Goal: Task Accomplishment & Management: Manage account settings

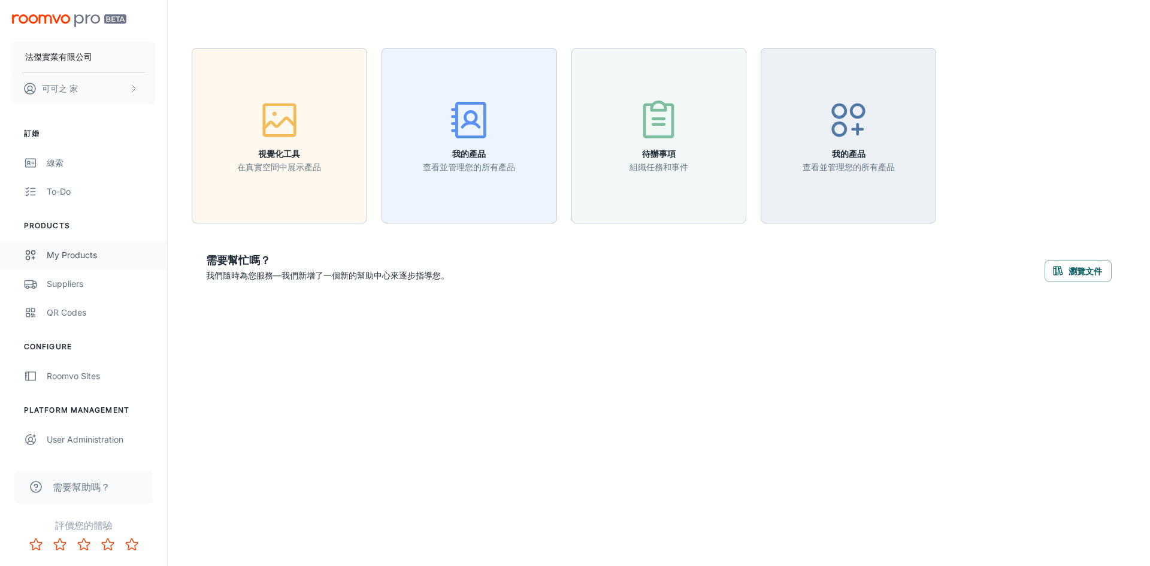
click at [110, 254] on div "My Products" at bounding box center [101, 255] width 108 height 13
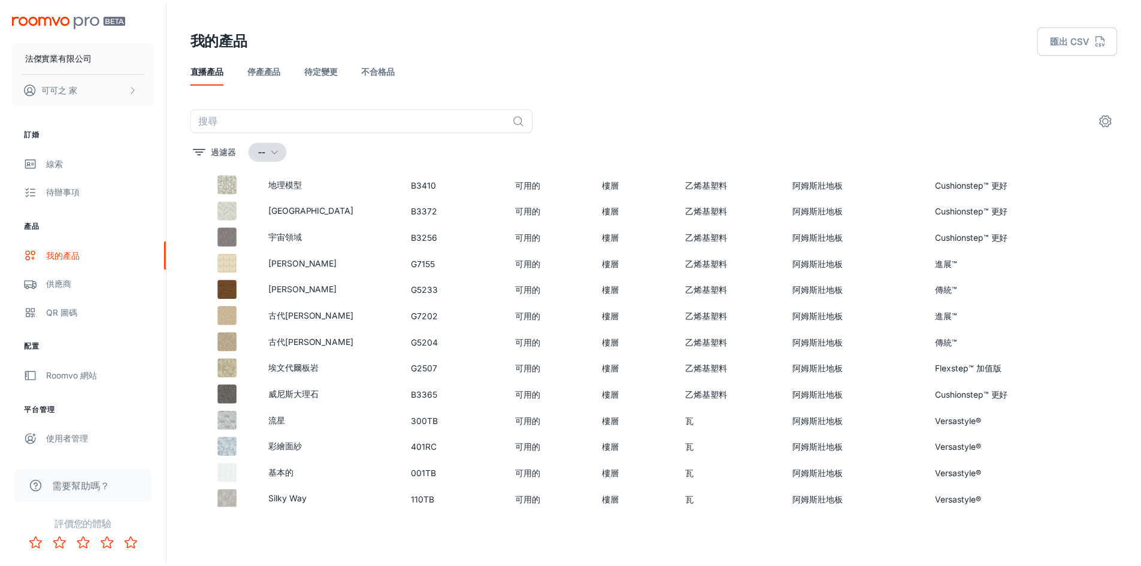
scroll to position [4, 0]
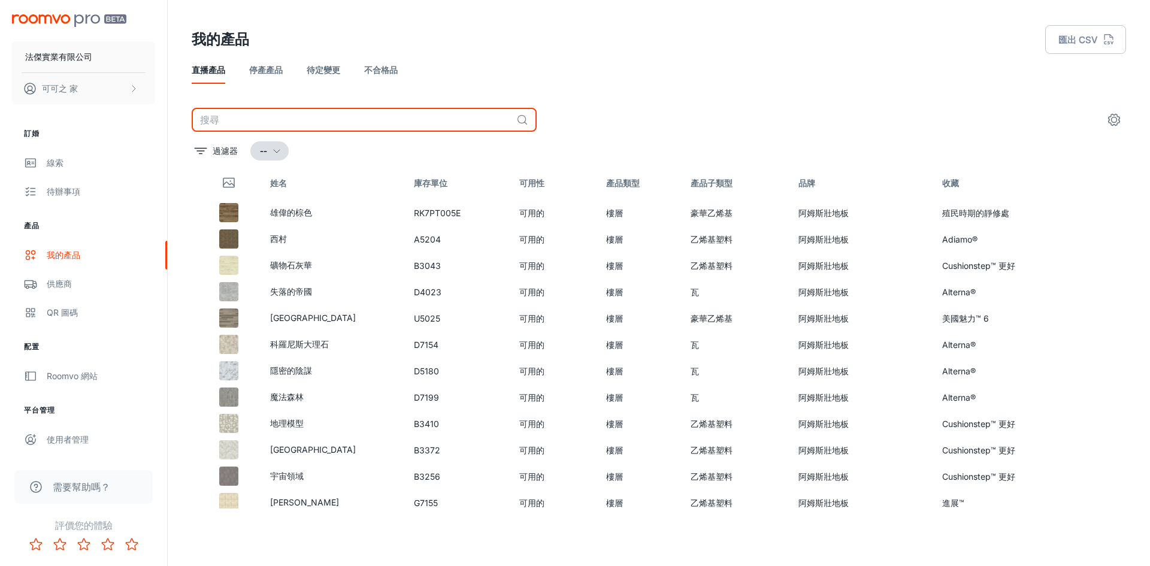
click at [341, 115] on input "text" at bounding box center [352, 120] width 320 height 24
click at [264, 220] on td "雄偉的棕色" at bounding box center [332, 212] width 144 height 26
click at [1109, 123] on icon "設定" at bounding box center [1113, 119] width 11 height 11
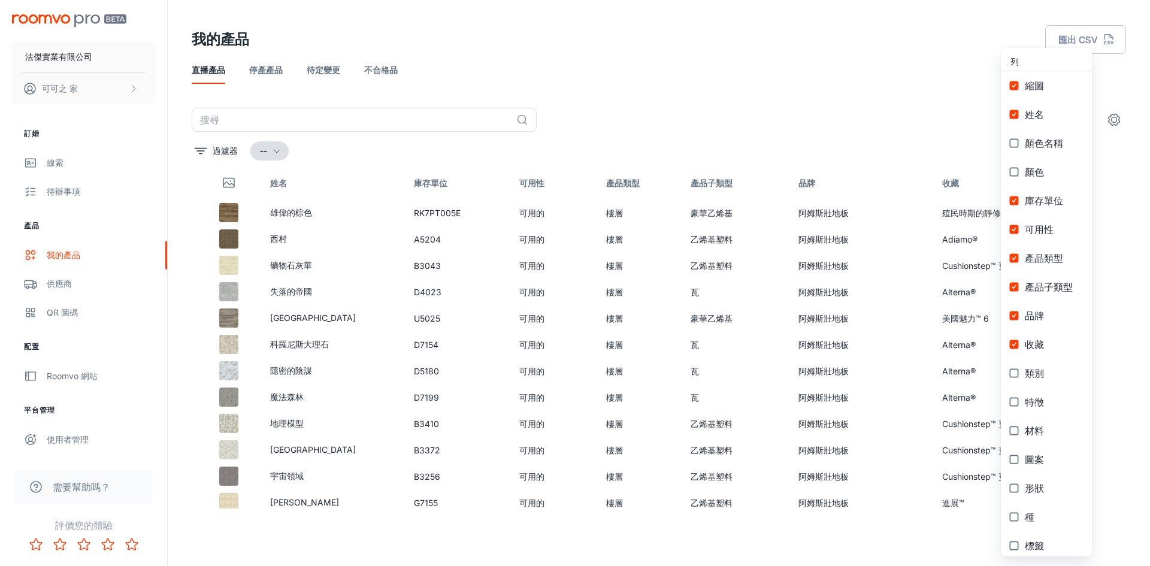
click at [1117, 118] on div at bounding box center [575, 283] width 1150 height 566
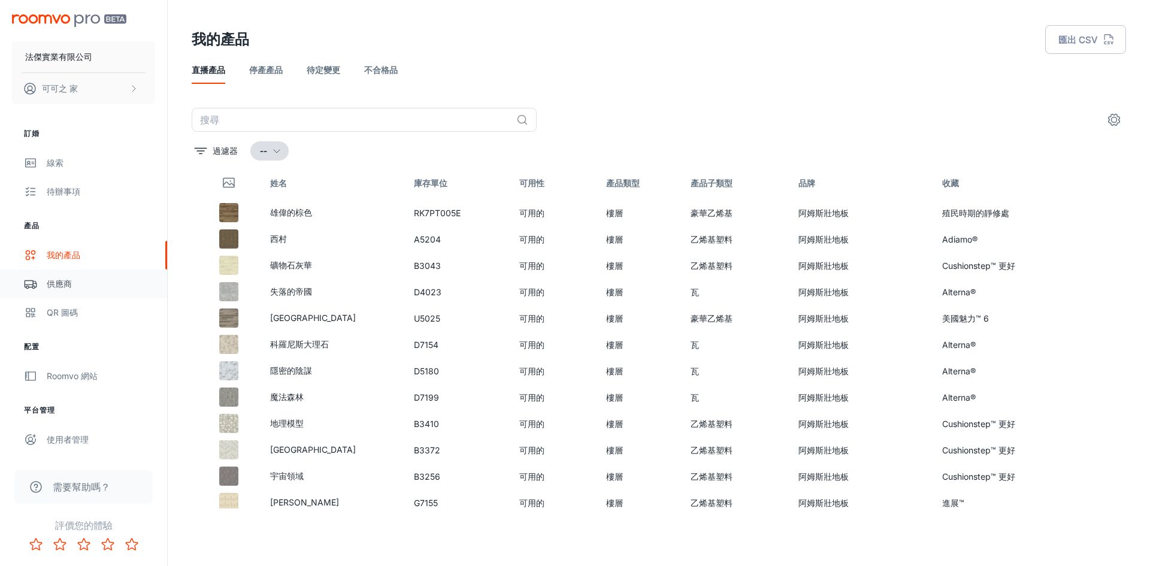
click at [103, 293] on link "供應商" at bounding box center [83, 283] width 167 height 29
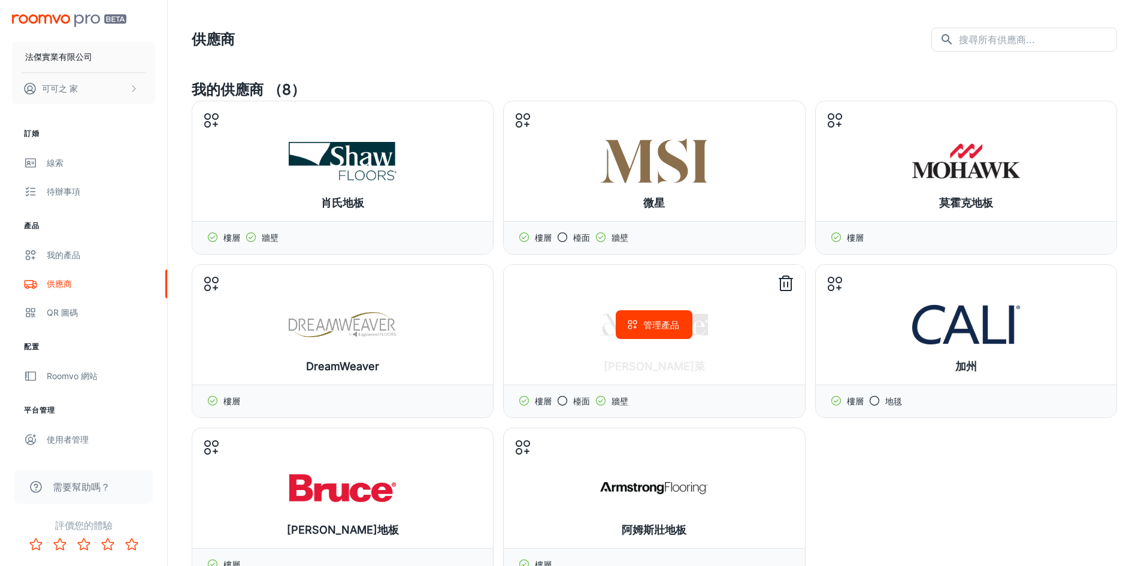
click at [781, 278] on line at bounding box center [785, 278] width 13 height 0
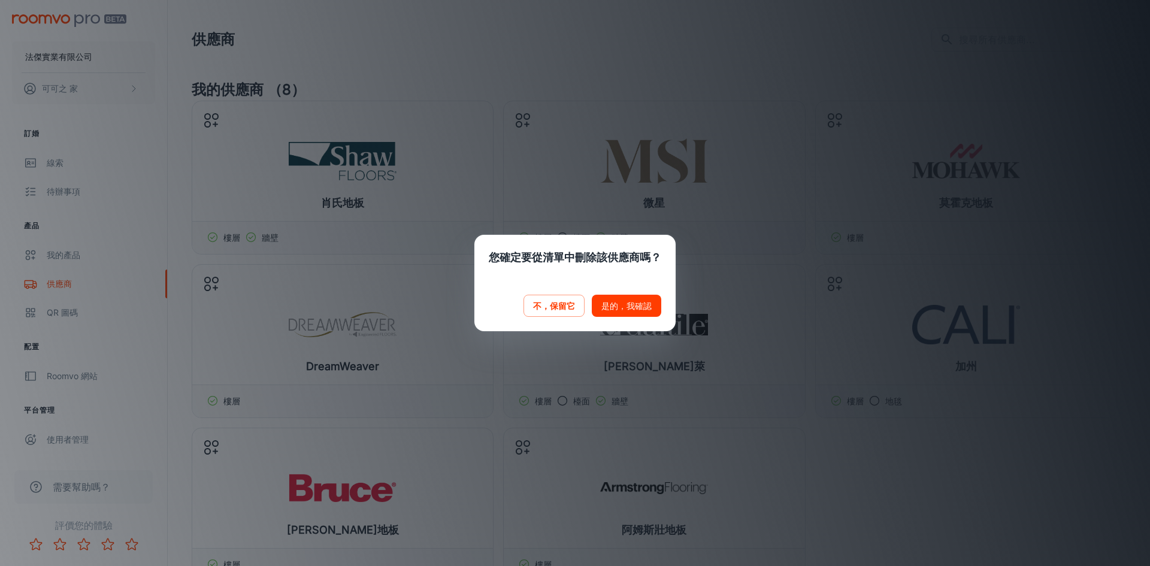
click at [626, 308] on font "是的，我確認" at bounding box center [626, 306] width 50 height 10
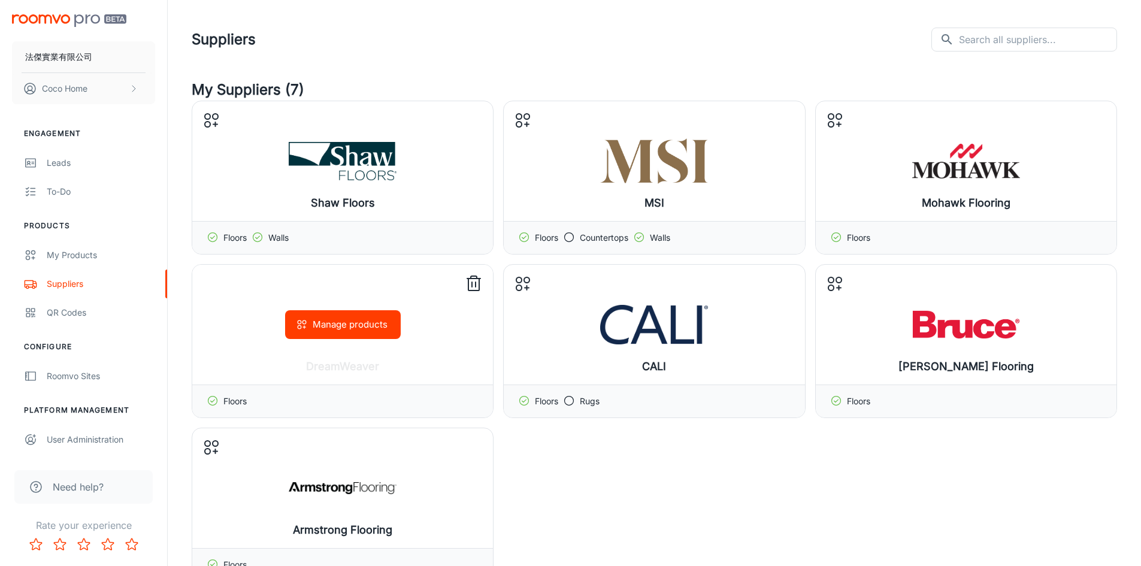
click at [475, 288] on icon at bounding box center [473, 283] width 19 height 19
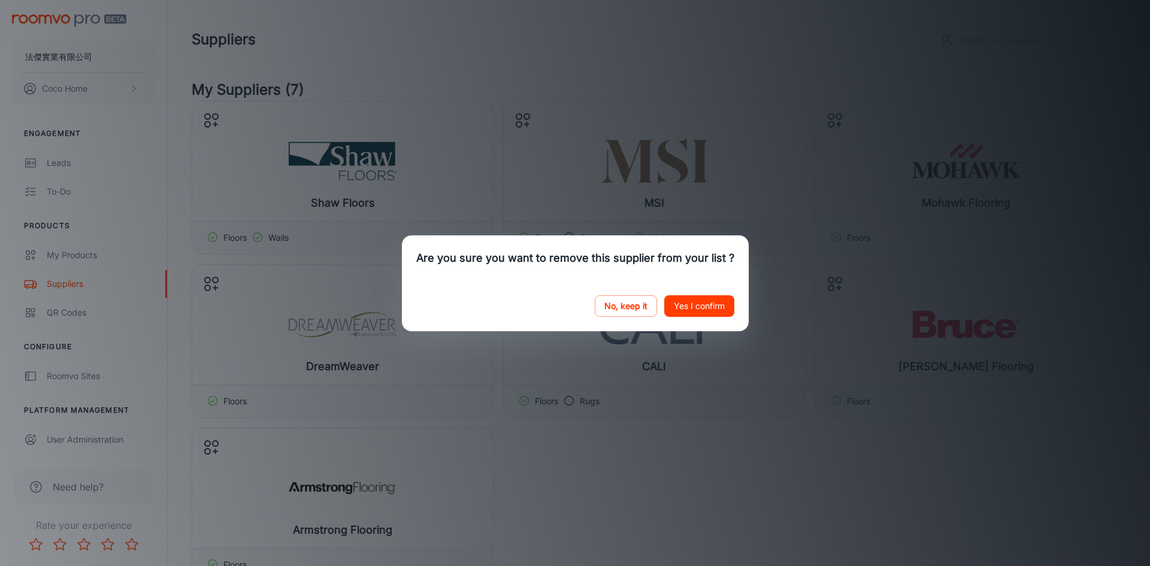
click at [721, 304] on button "Yes I confirm" at bounding box center [699, 306] width 70 height 22
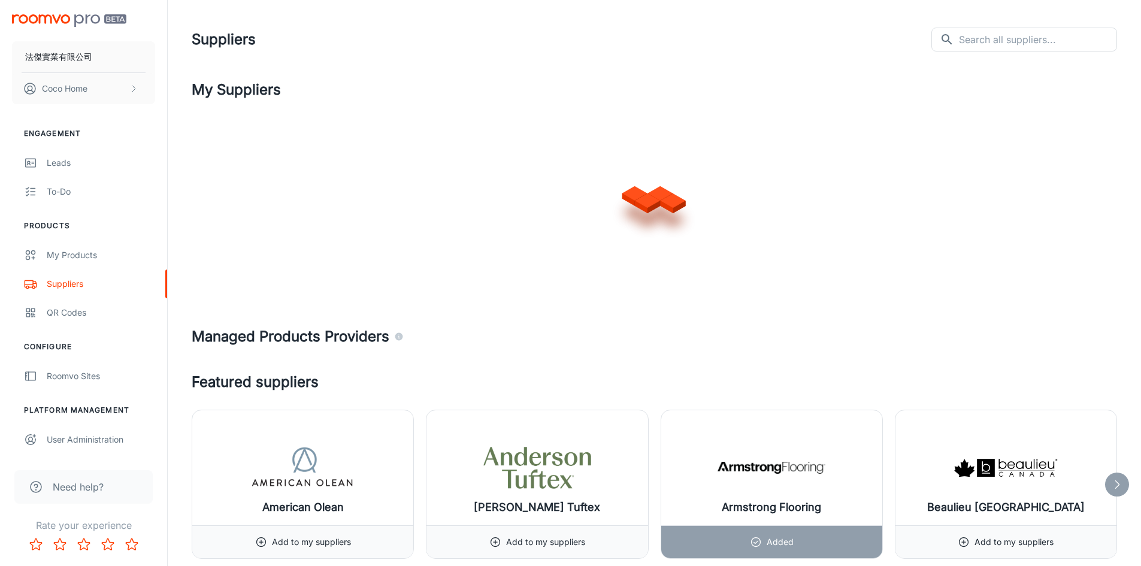
click at [778, 283] on div at bounding box center [654, 197] width 925 height 192
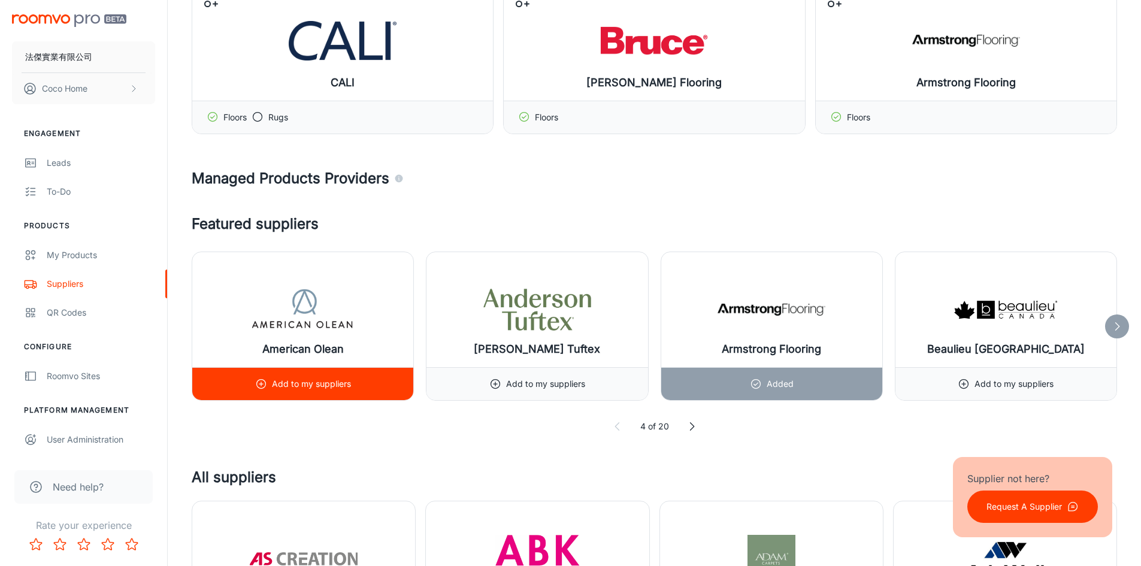
scroll to position [299, 0]
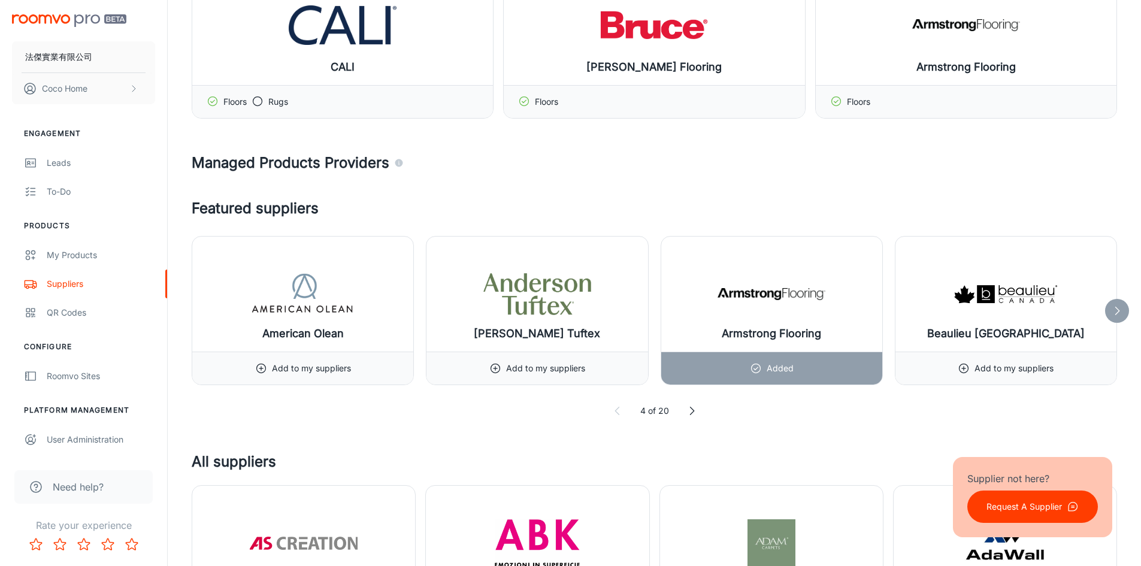
click at [686, 411] on icon at bounding box center [692, 411] width 12 height 12
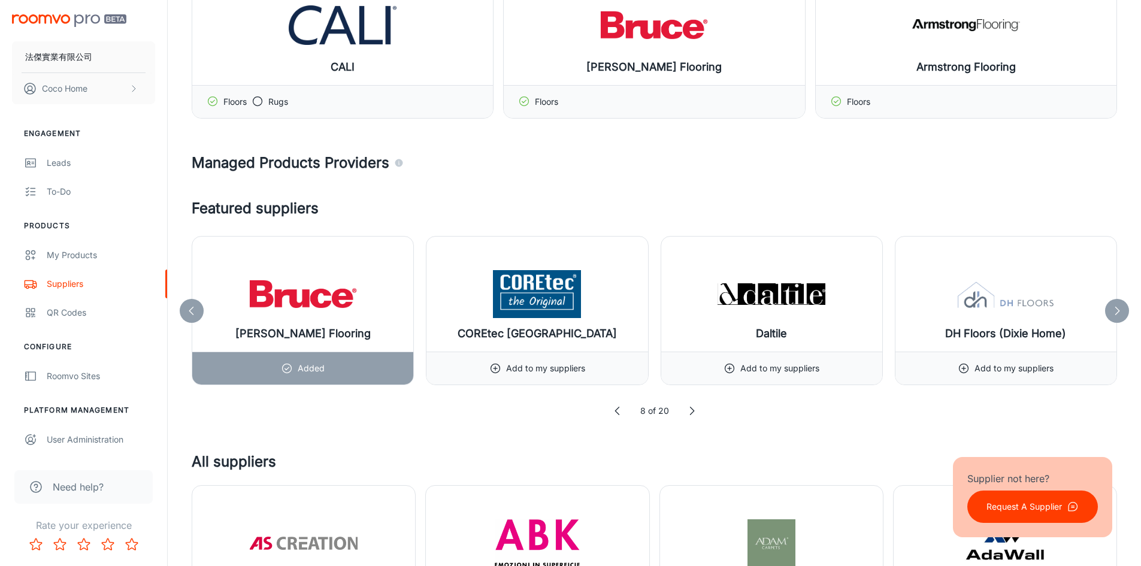
click at [687, 411] on icon at bounding box center [692, 411] width 12 height 12
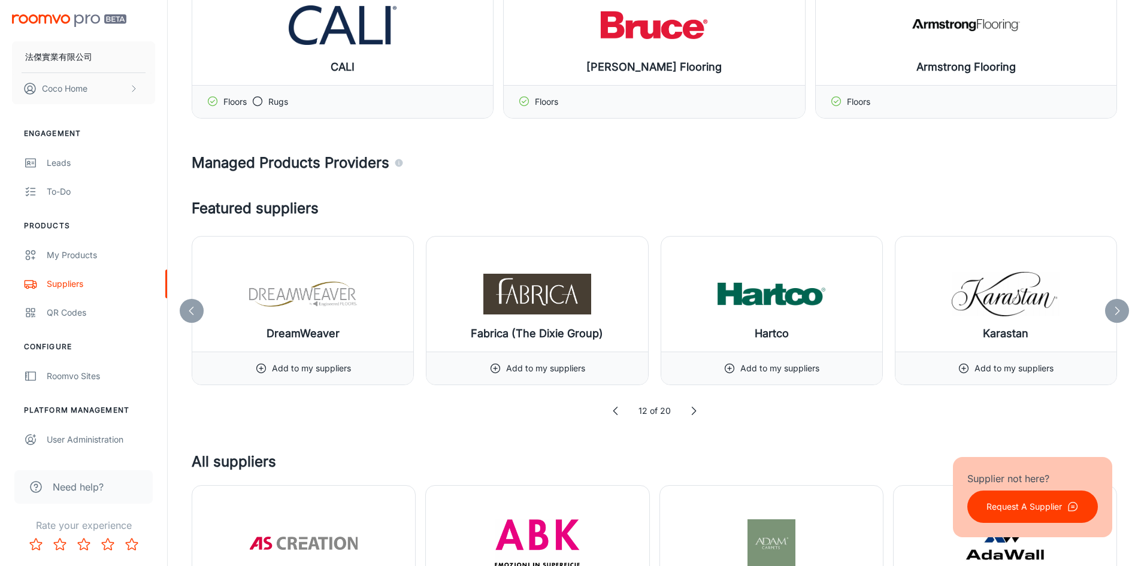
click at [690, 411] on icon at bounding box center [693, 411] width 12 height 12
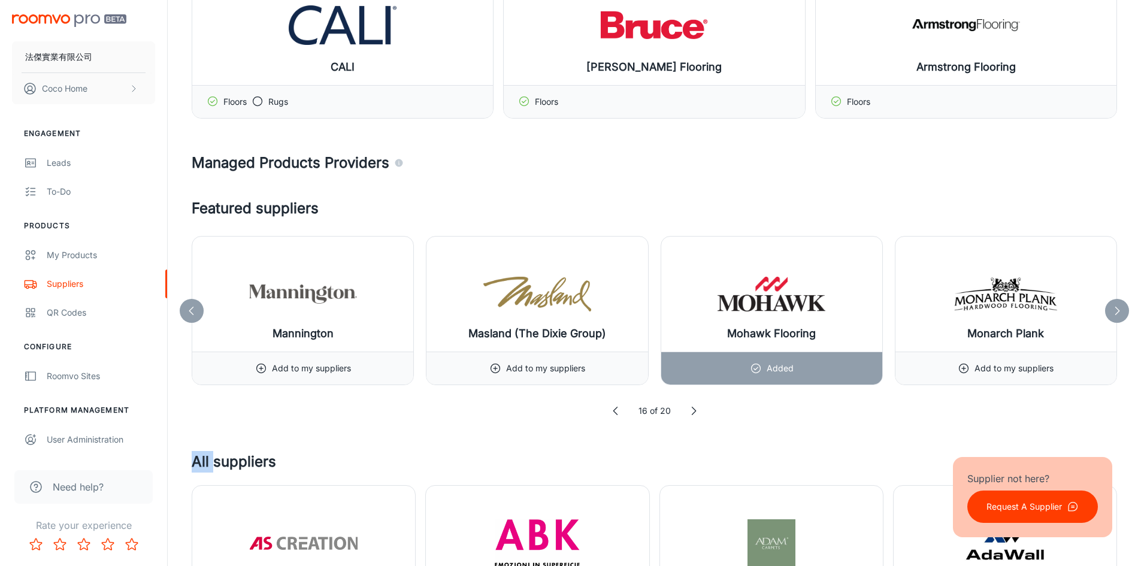
click at [690, 411] on icon at bounding box center [693, 411] width 12 height 12
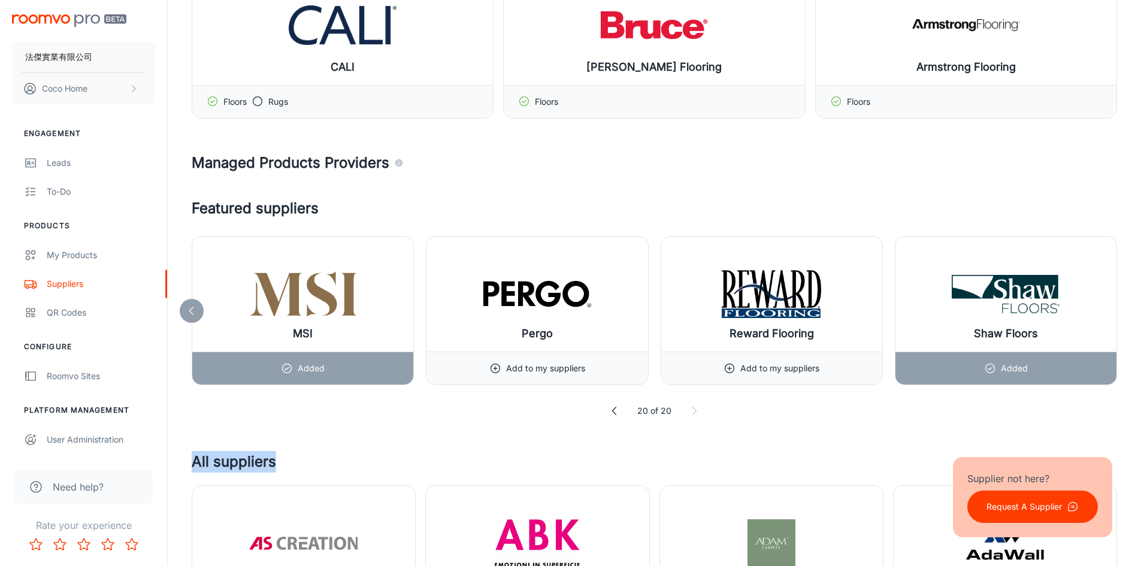
click at [690, 411] on icon at bounding box center [694, 411] width 12 height 12
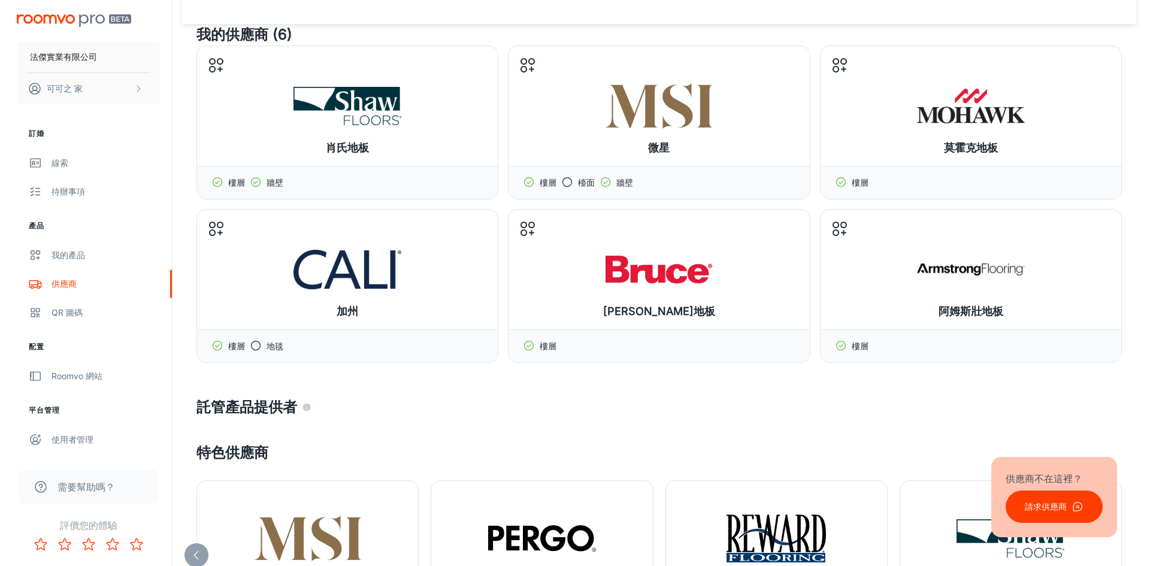
scroll to position [0, 0]
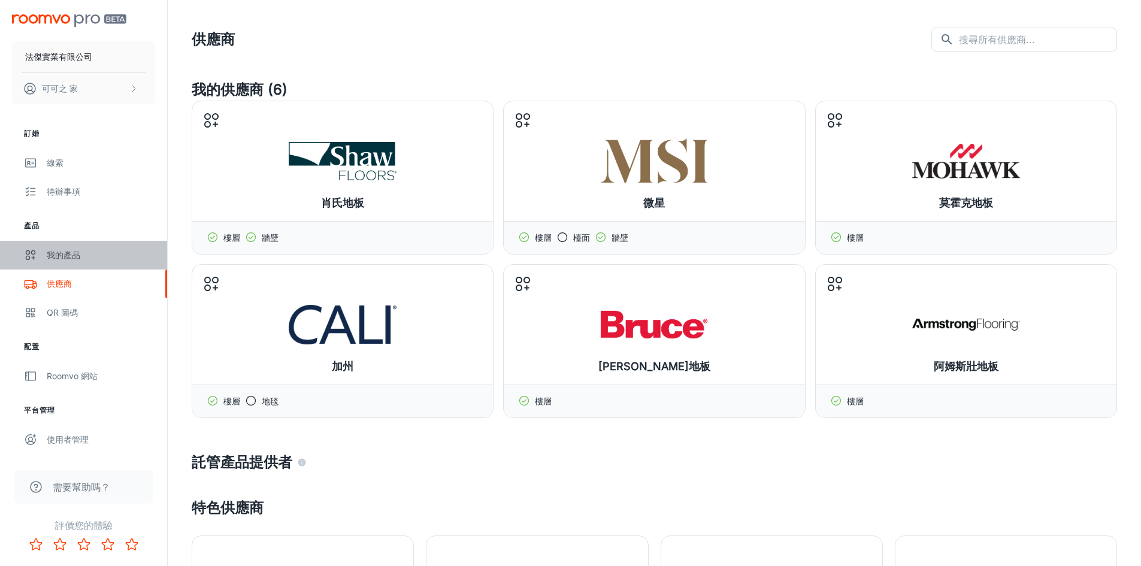
click at [98, 259] on div "我的產品" at bounding box center [101, 255] width 108 height 13
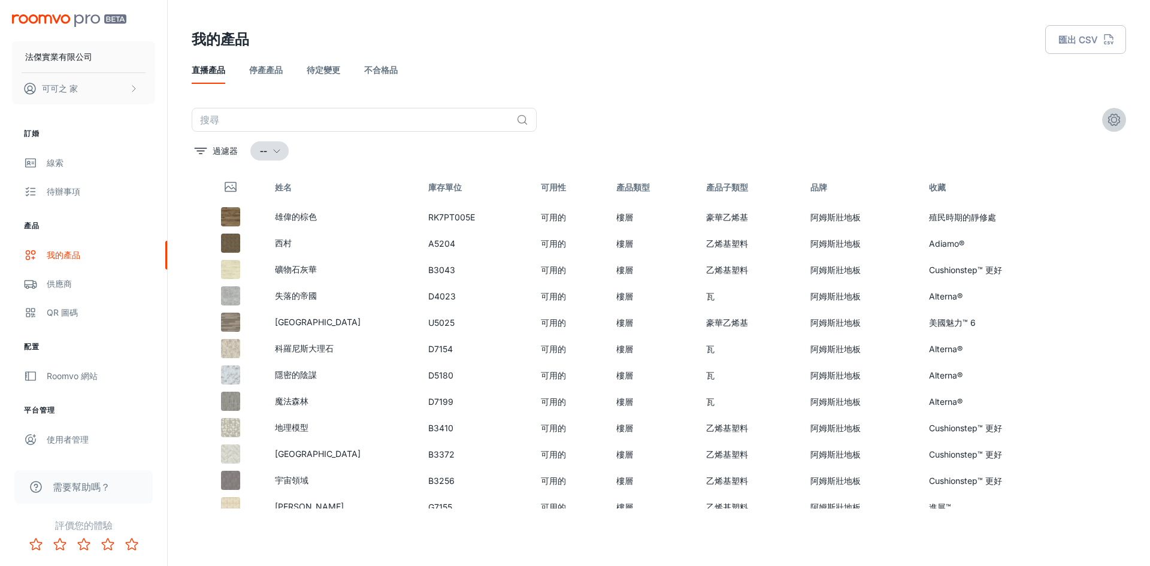
click at [1113, 120] on icon "設定" at bounding box center [1114, 120] width 14 height 14
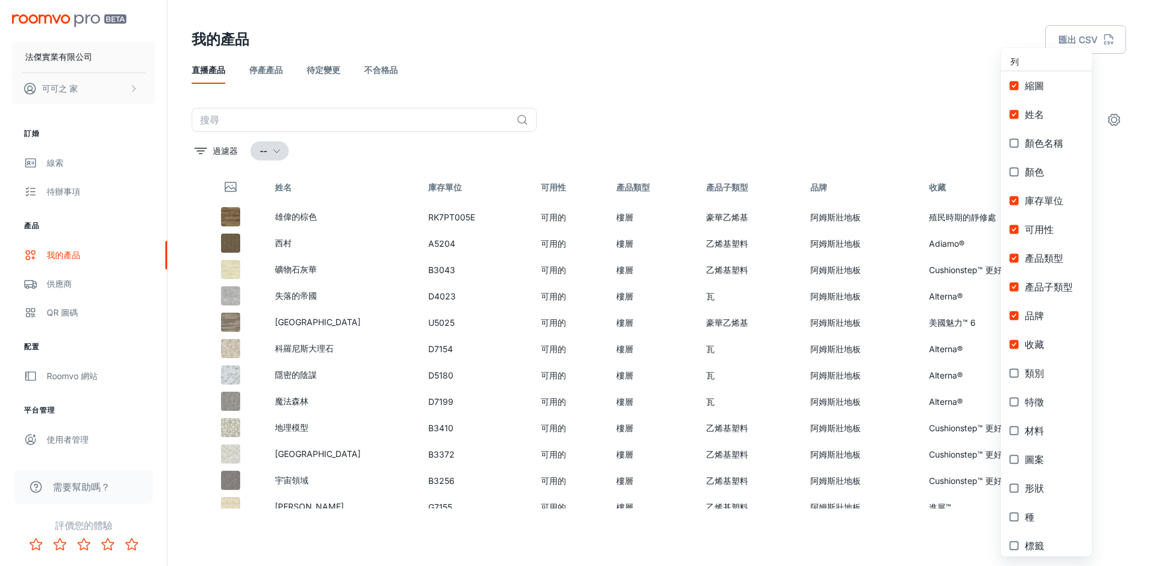
click at [1113, 120] on div at bounding box center [575, 283] width 1150 height 566
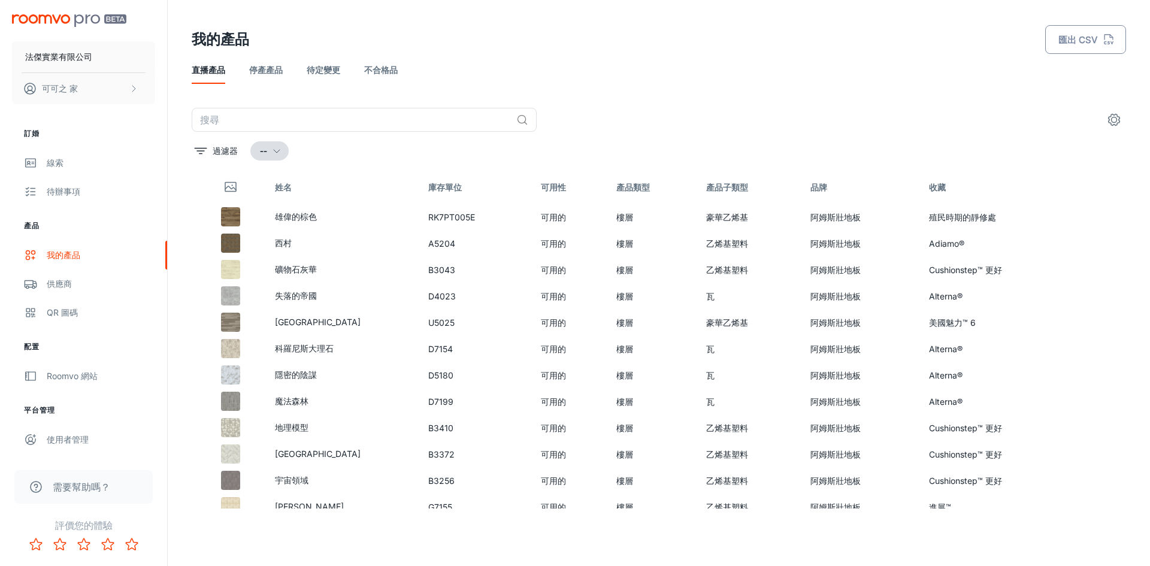
click at [1108, 43] on icon "button" at bounding box center [1109, 42] width 2 height 2
click at [1120, 68] on line "button" at bounding box center [1123, 70] width 8 height 8
click at [91, 163] on div "線索" at bounding box center [101, 162] width 108 height 13
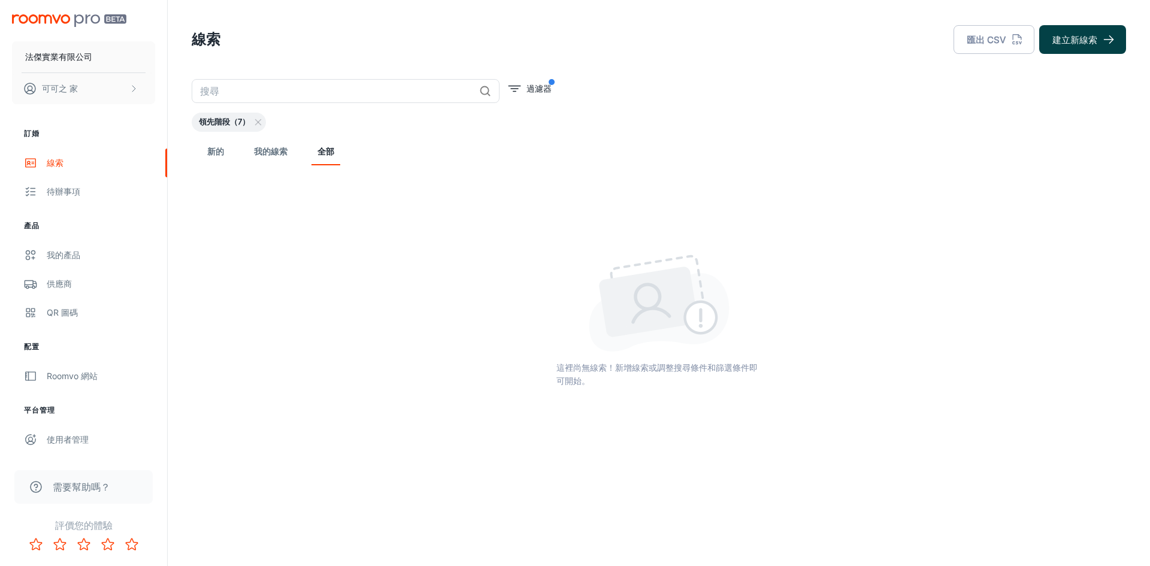
click at [1095, 47] on font "建立新線索" at bounding box center [1074, 40] width 45 height 16
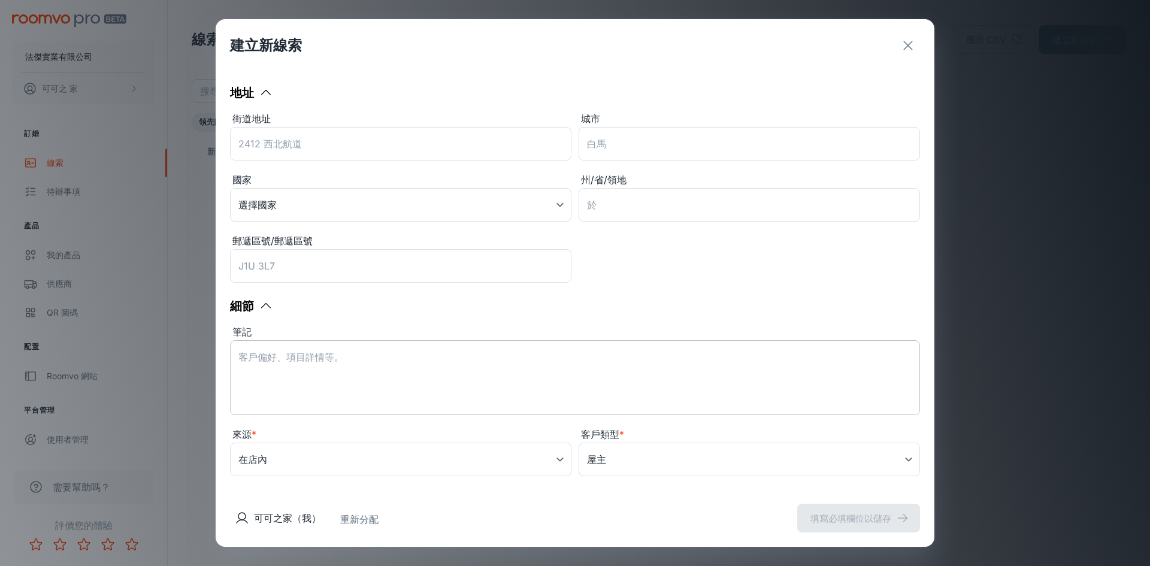
scroll to position [170, 0]
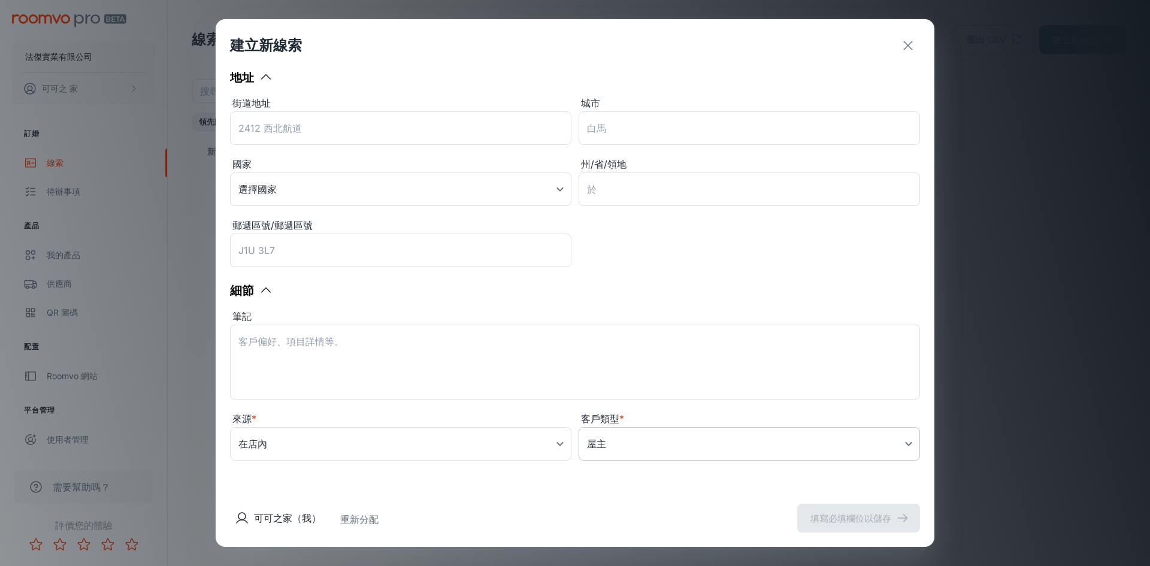
click at [612, 440] on body "法傑實業有限公司 可可之 家 訂婚 線索 待辦事項 產品 我的產品 供應商 QR 圖碼 配置 Roomvo 網站 平台管理 使用者管理 需要幫助嗎？ 評價您的…" at bounding box center [575, 283] width 1150 height 566
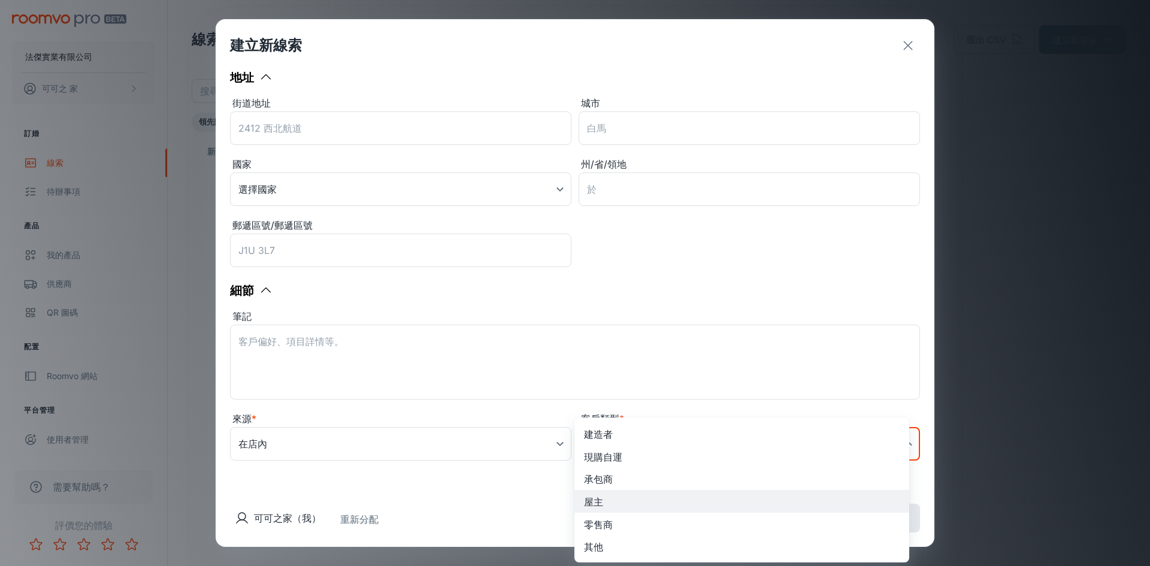
click at [481, 440] on div at bounding box center [575, 283] width 1150 height 566
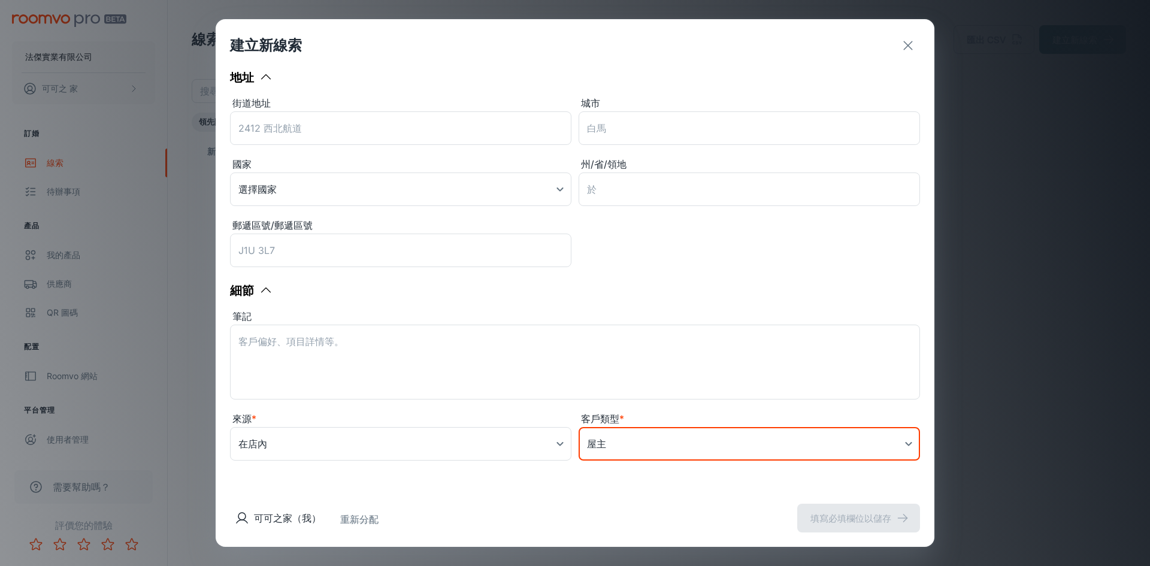
click at [907, 46] on icon "出口" at bounding box center [908, 45] width 14 height 14
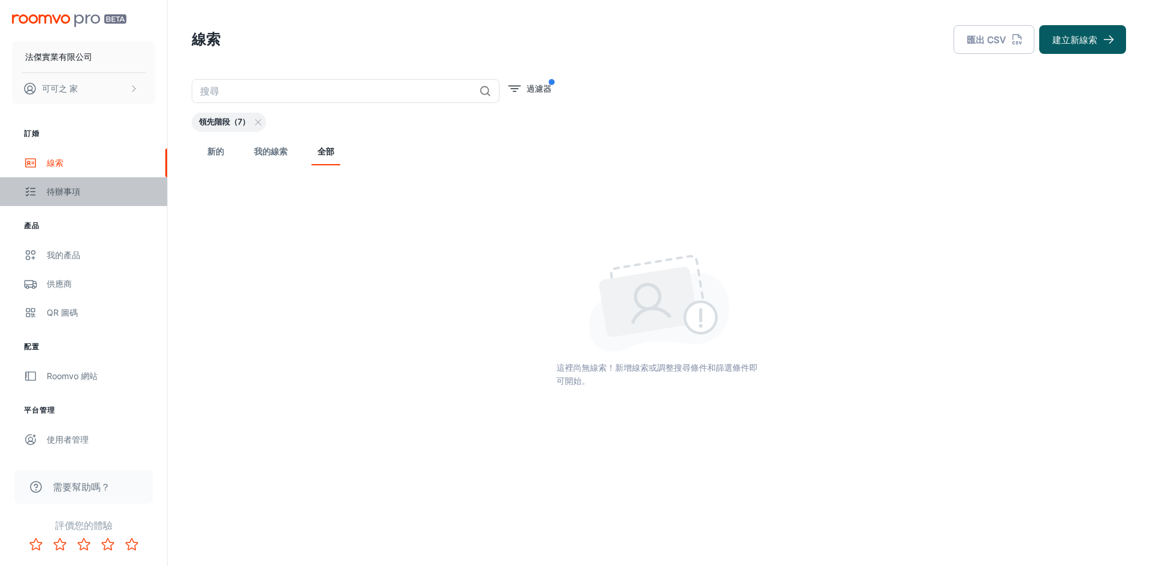
click at [77, 199] on link "待辦事項" at bounding box center [83, 191] width 167 height 29
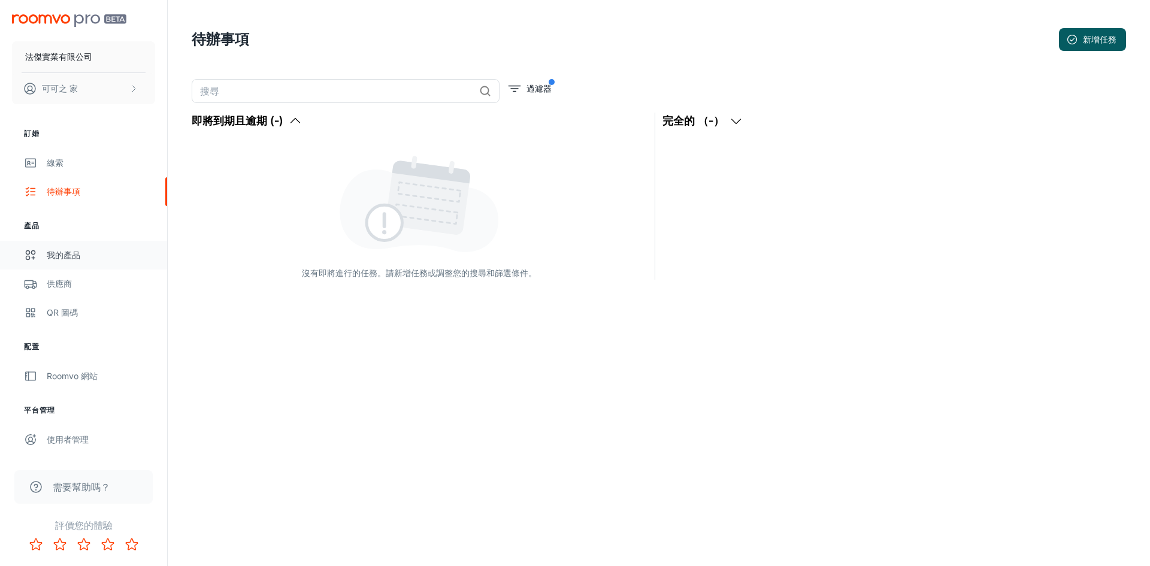
click at [87, 254] on div "我的產品" at bounding box center [101, 255] width 108 height 13
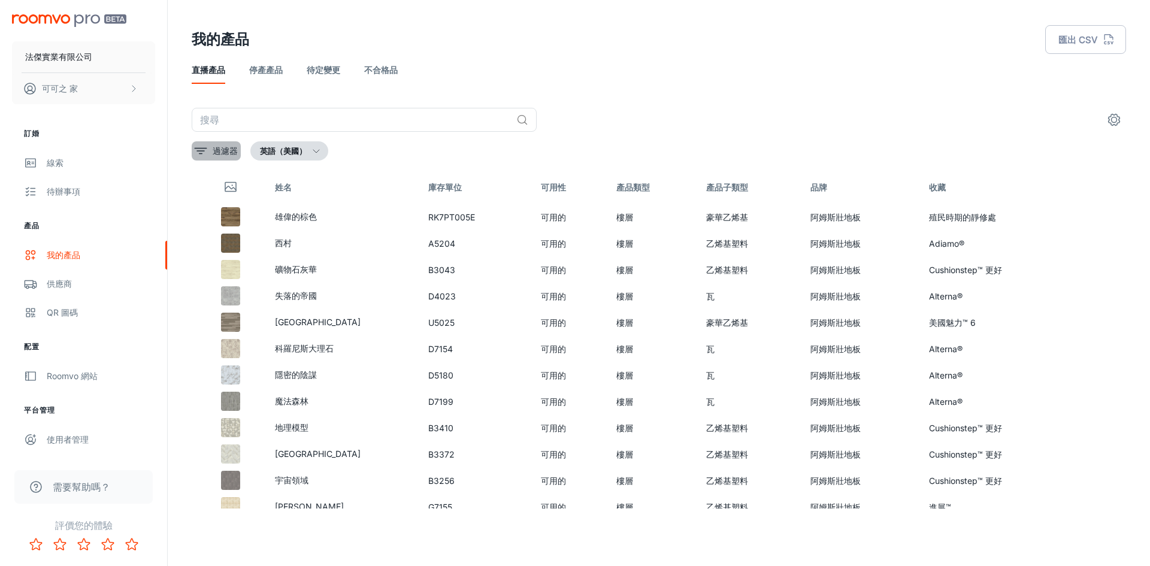
click at [214, 152] on font "過濾器" at bounding box center [225, 151] width 25 height 10
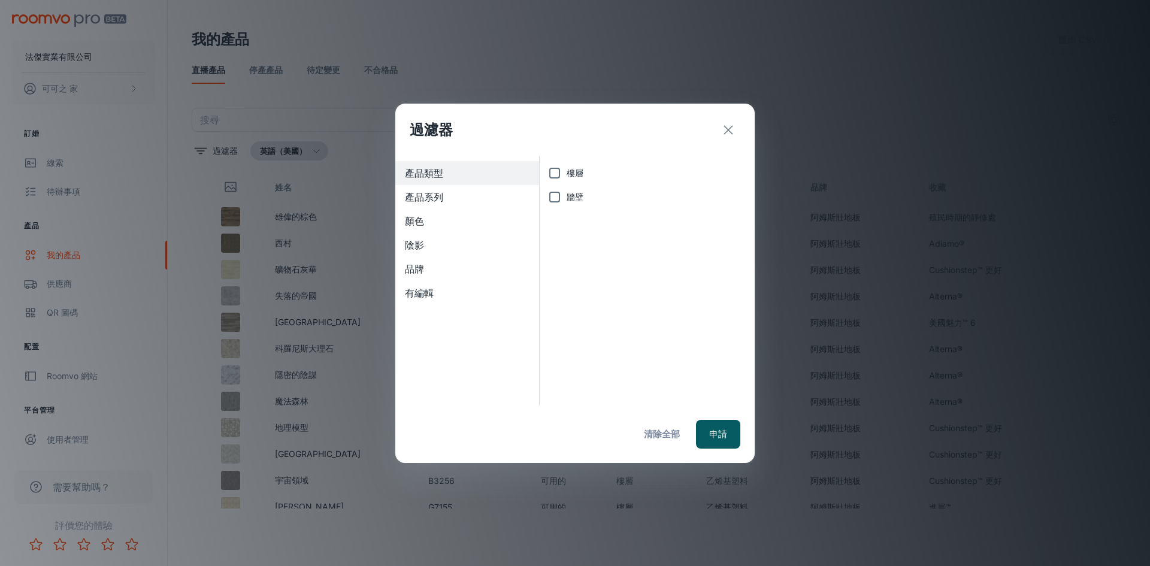
click at [652, 441] on font "清除全部" at bounding box center [662, 434] width 36 height 16
click at [704, 434] on button "申請" at bounding box center [718, 434] width 44 height 29
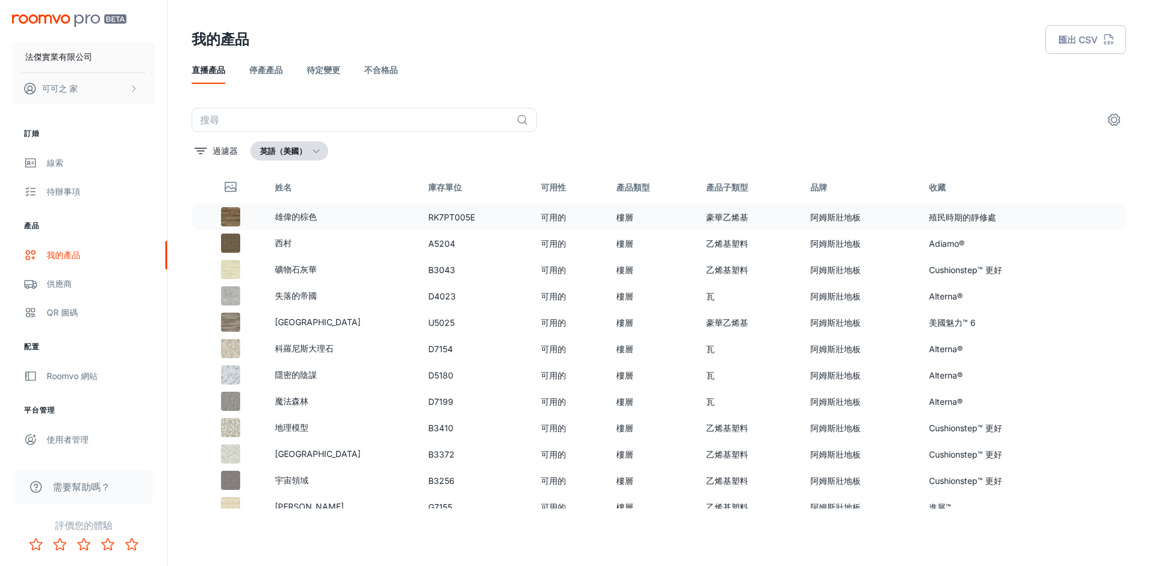
click at [929, 220] on font "殖民時期的靜修處" at bounding box center [962, 217] width 67 height 10
click at [1113, 123] on icon "設定" at bounding box center [1114, 120] width 14 height 14
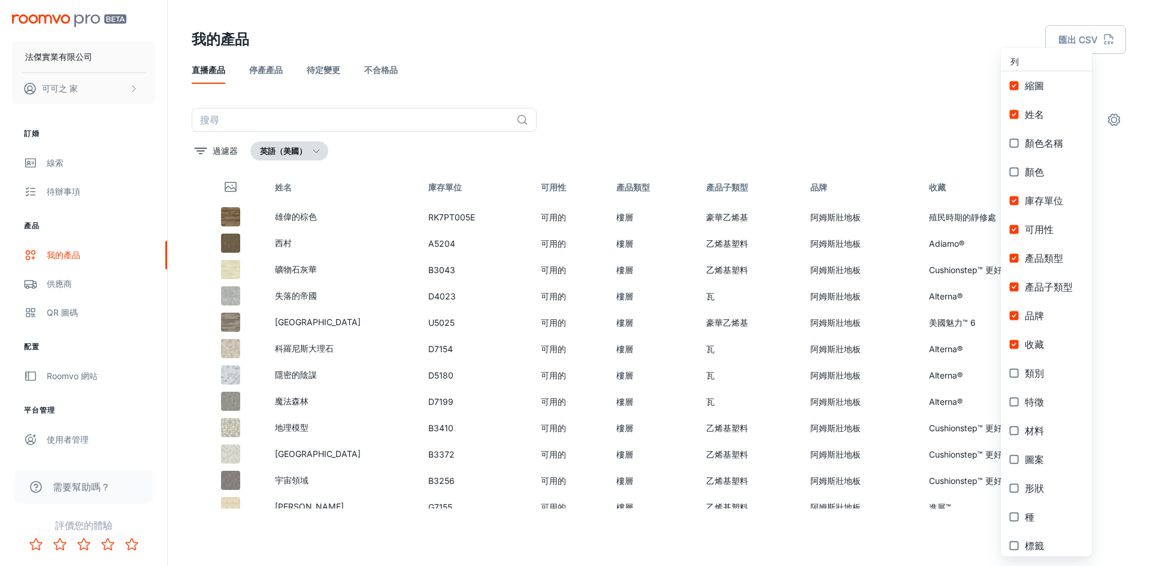
click at [1113, 123] on div at bounding box center [575, 283] width 1150 height 566
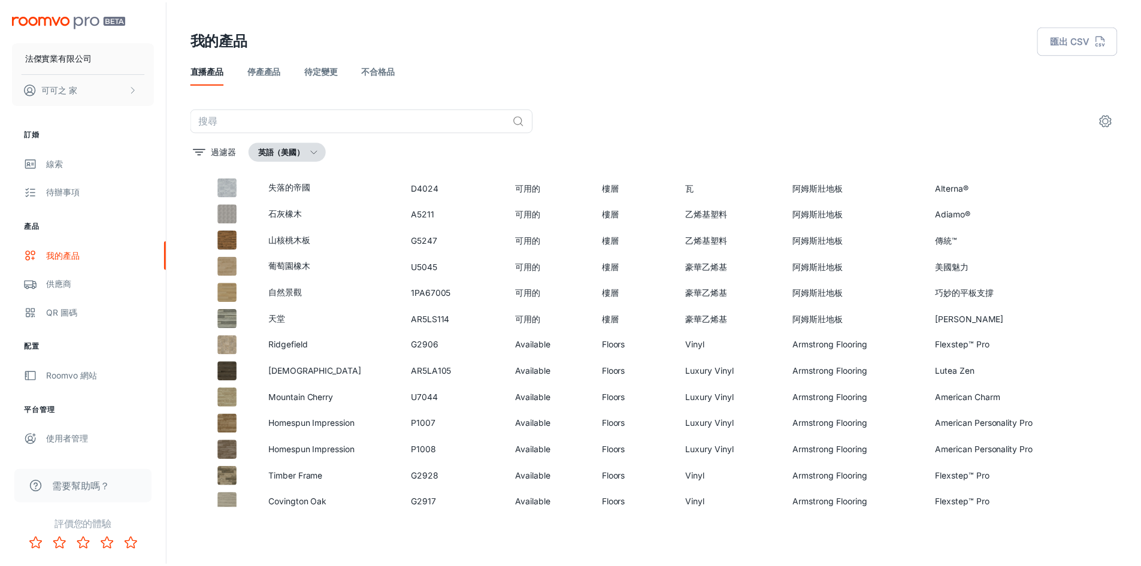
scroll to position [1561, 0]
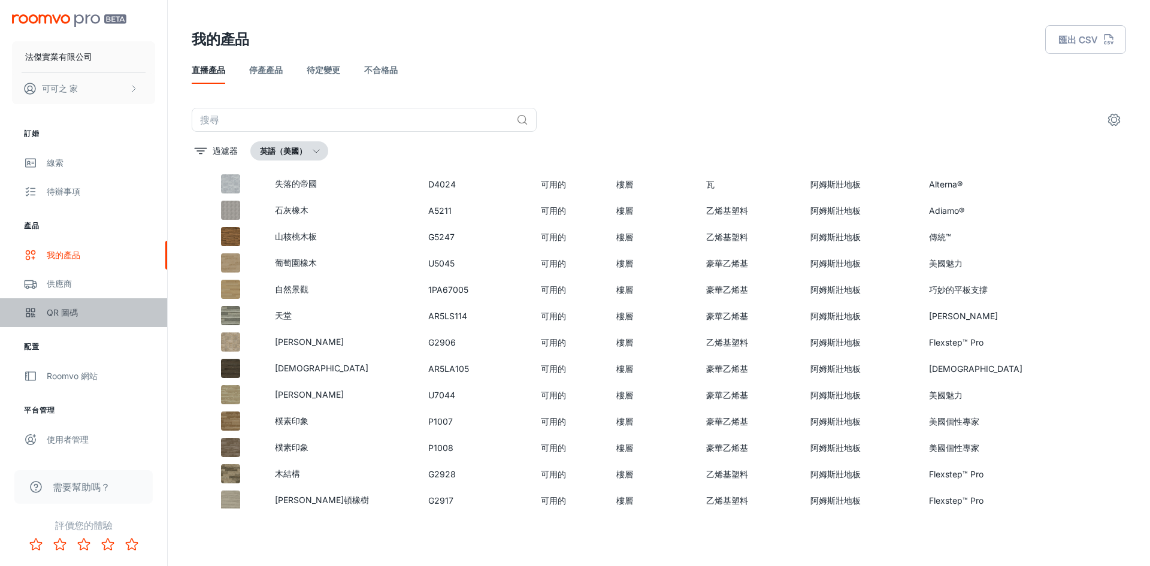
click at [65, 320] on link "QR 圖碼" at bounding box center [83, 312] width 167 height 29
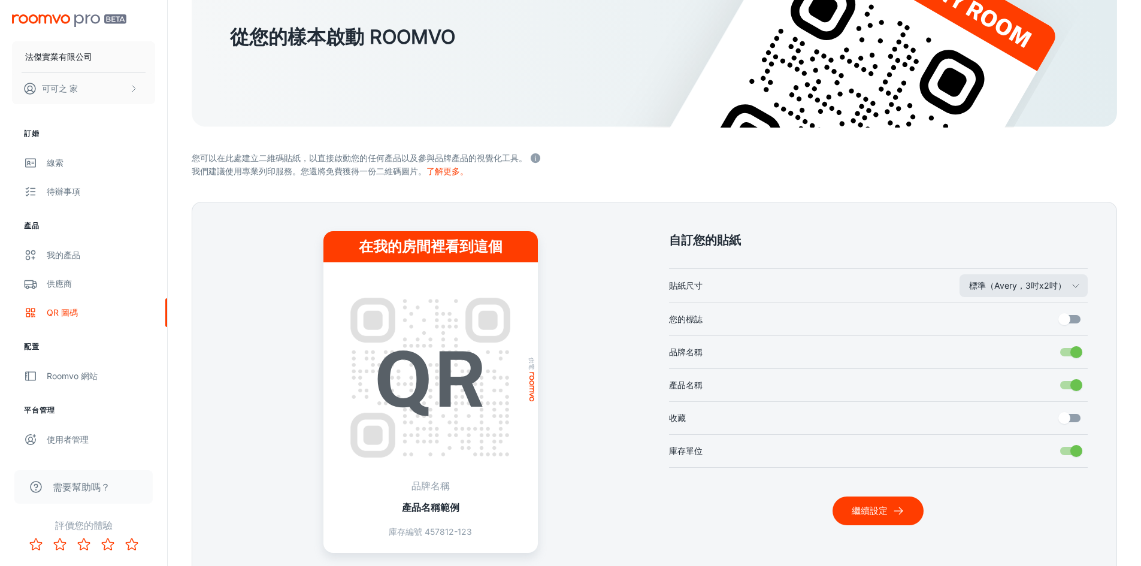
scroll to position [223, 0]
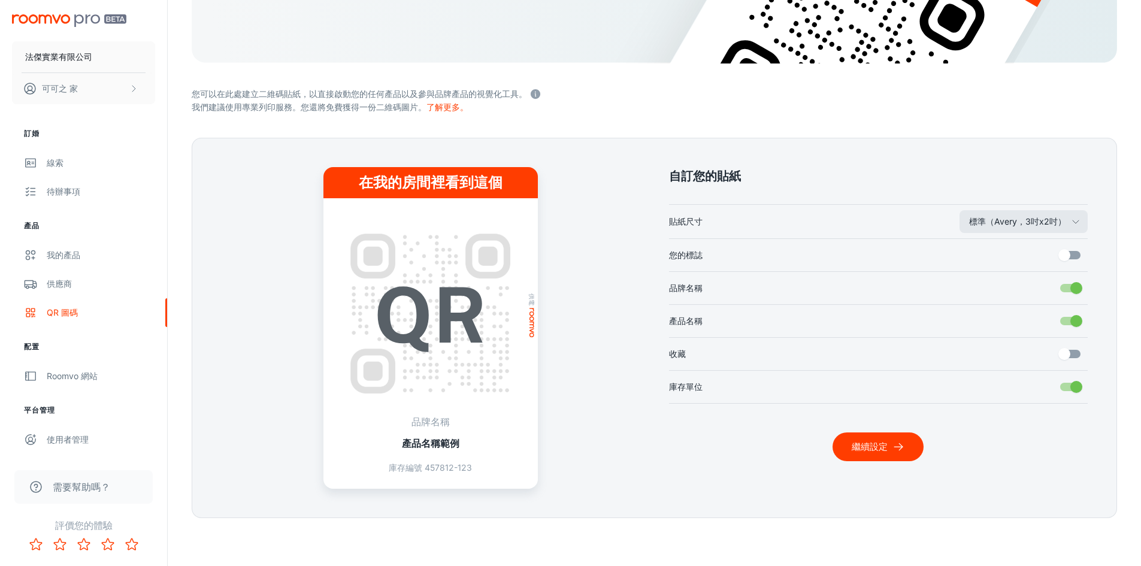
click at [1072, 288] on input "品牌名稱" at bounding box center [1076, 288] width 68 height 23
click at [1072, 288] on input "品牌名稱" at bounding box center [1064, 288] width 68 height 23
click at [1072, 288] on input "品牌名稱" at bounding box center [1076, 288] width 68 height 23
click at [1072, 288] on input "品牌名稱" at bounding box center [1064, 288] width 68 height 23
checkbox input "true"
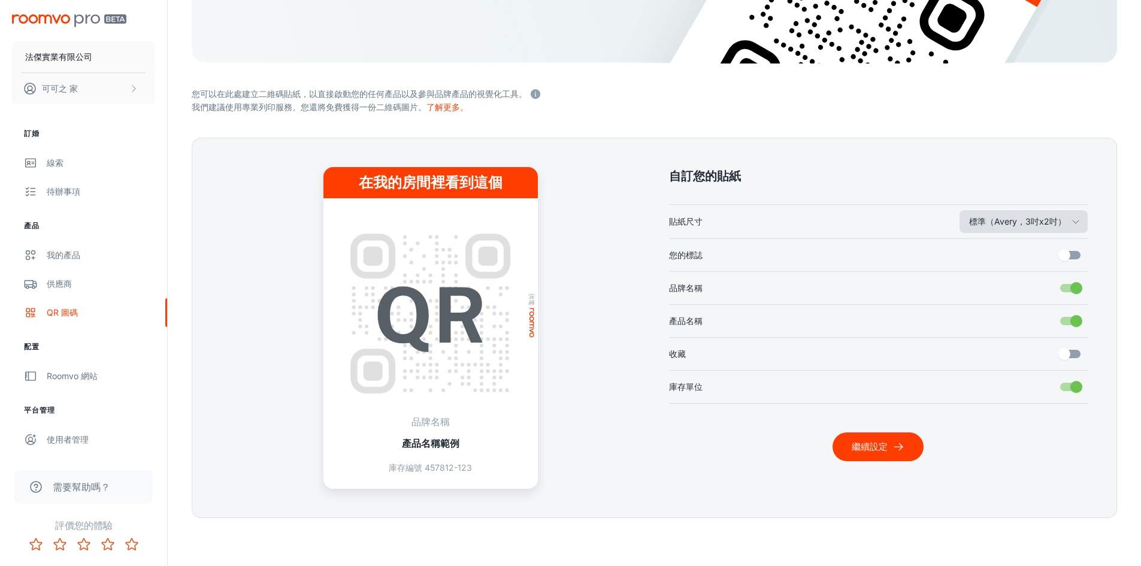
click at [1078, 225] on icon "button" at bounding box center [1076, 222] width 10 height 10
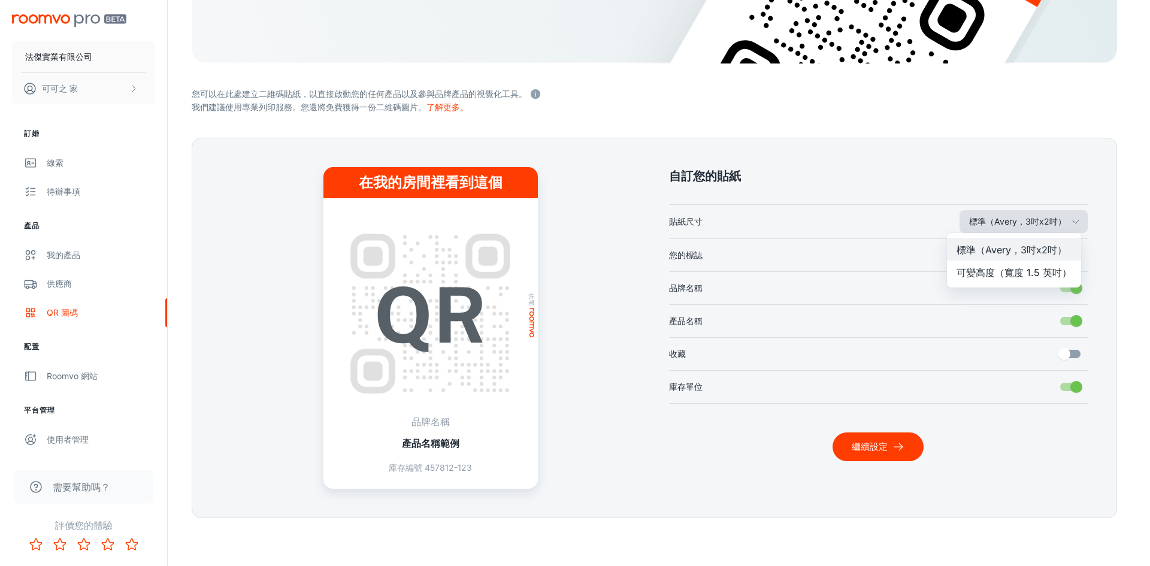
click at [1078, 225] on div at bounding box center [575, 283] width 1150 height 566
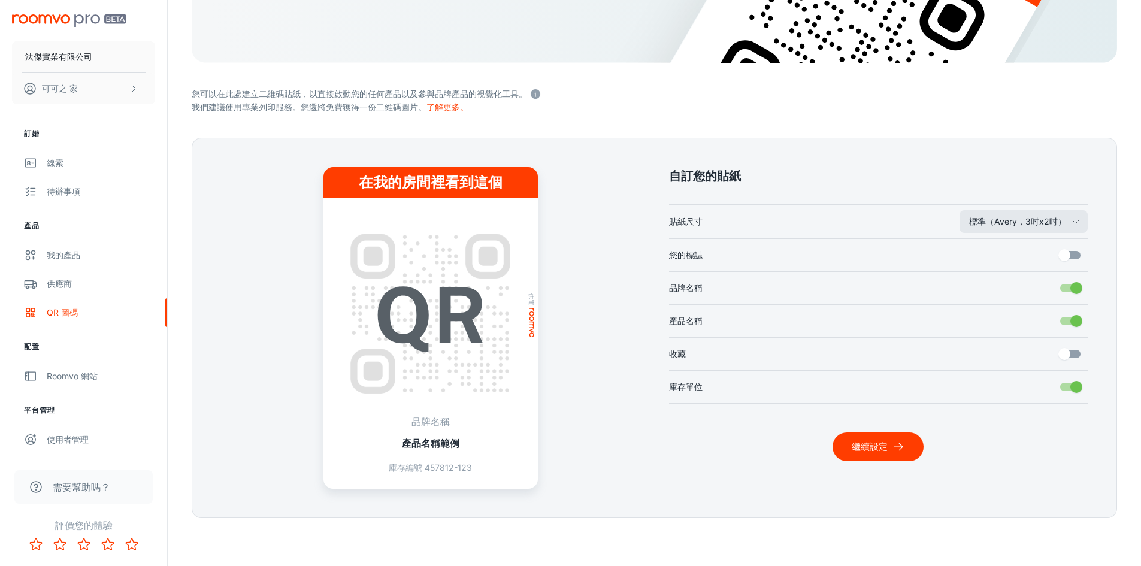
click at [1074, 319] on input "產品名稱" at bounding box center [1076, 321] width 68 height 23
click at [1074, 318] on input "產品名稱" at bounding box center [1064, 321] width 68 height 23
checkbox input "true"
click at [71, 279] on font "供應商" at bounding box center [59, 283] width 25 height 10
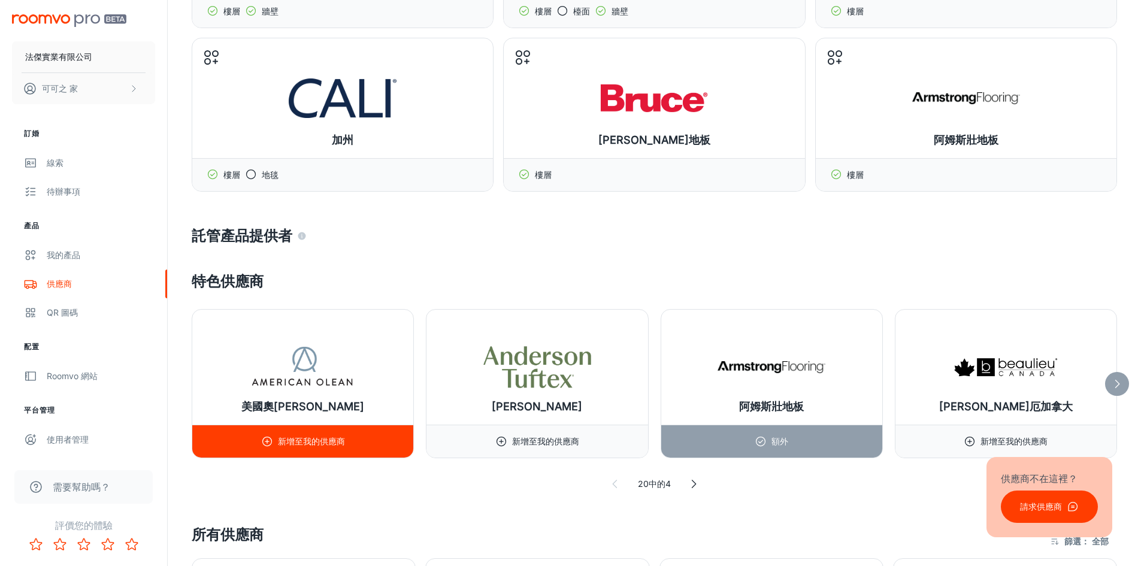
scroll to position [359, 0]
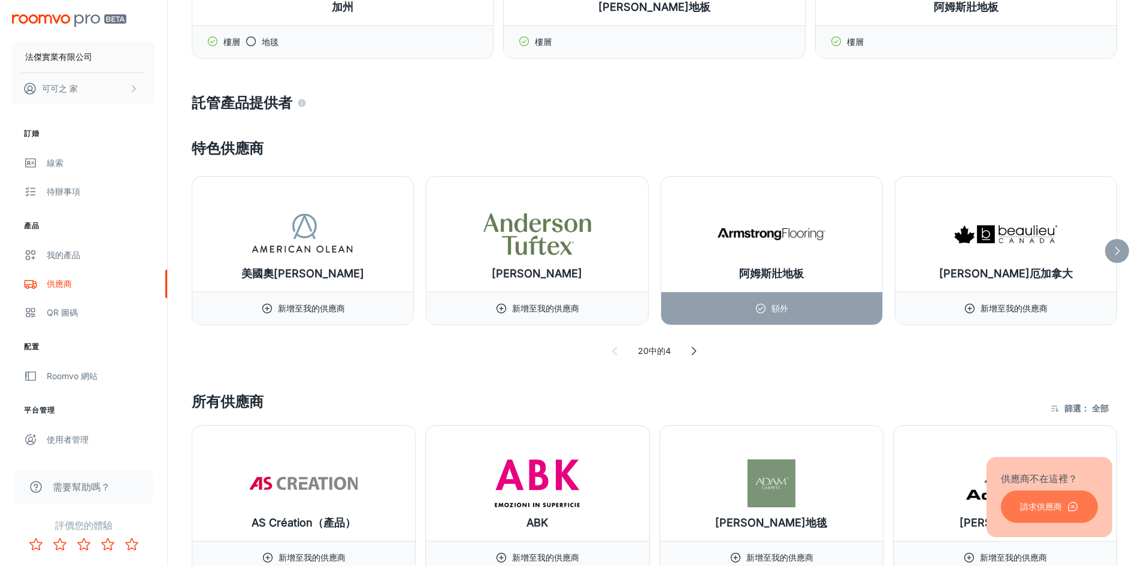
click at [1044, 508] on font "請求供應商" at bounding box center [1041, 506] width 42 height 10
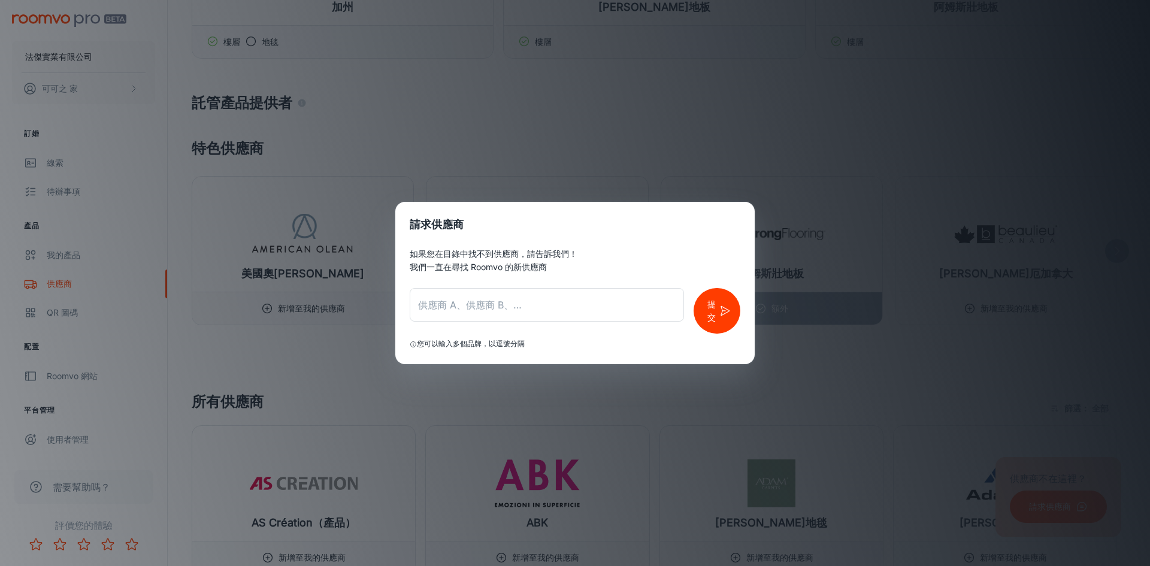
click at [808, 362] on div "請求供應商 如果您在目錄中找不到供應商，請告訴我們！ 我們一直在尋找 Roomvo 的新供應商 ​ 提交 您可以輸入多個品牌，以逗號分隔" at bounding box center [575, 283] width 1150 height 566
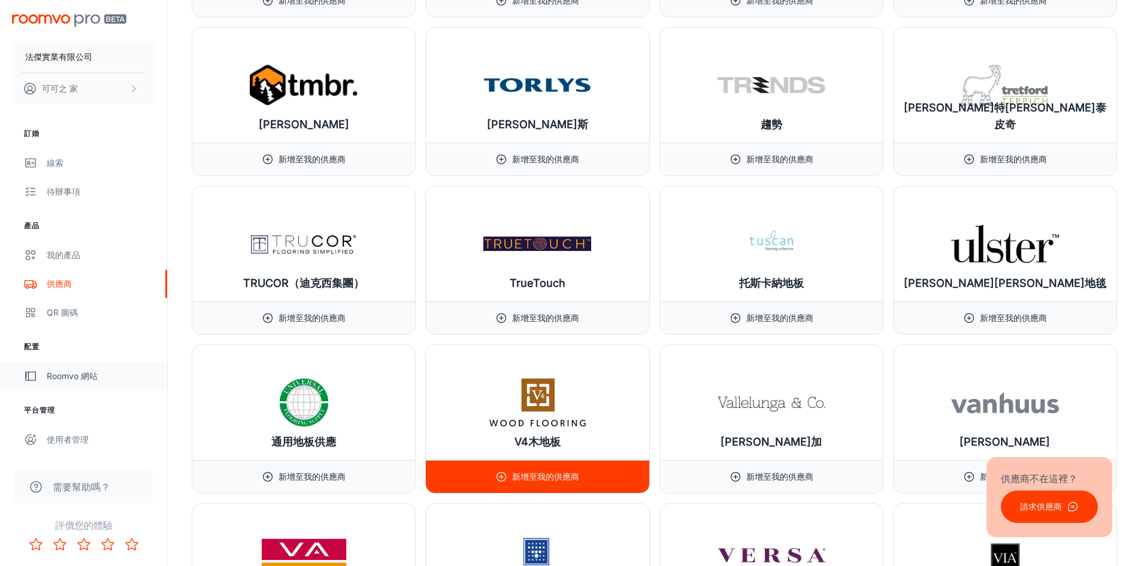
scroll to position [13473, 0]
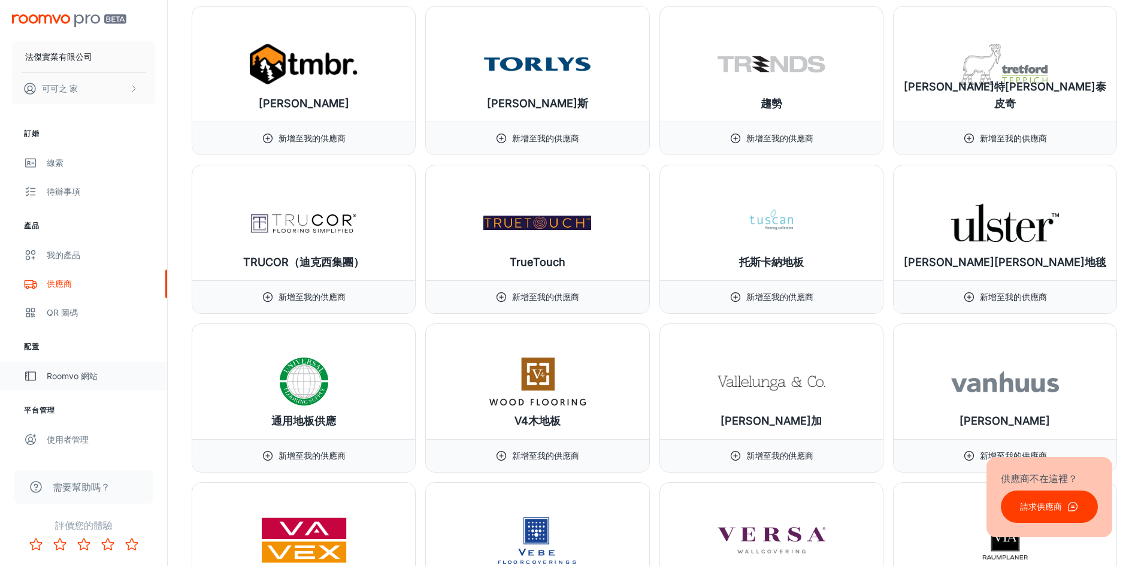
click at [65, 375] on font "Roomvo 網站" at bounding box center [72, 376] width 51 height 10
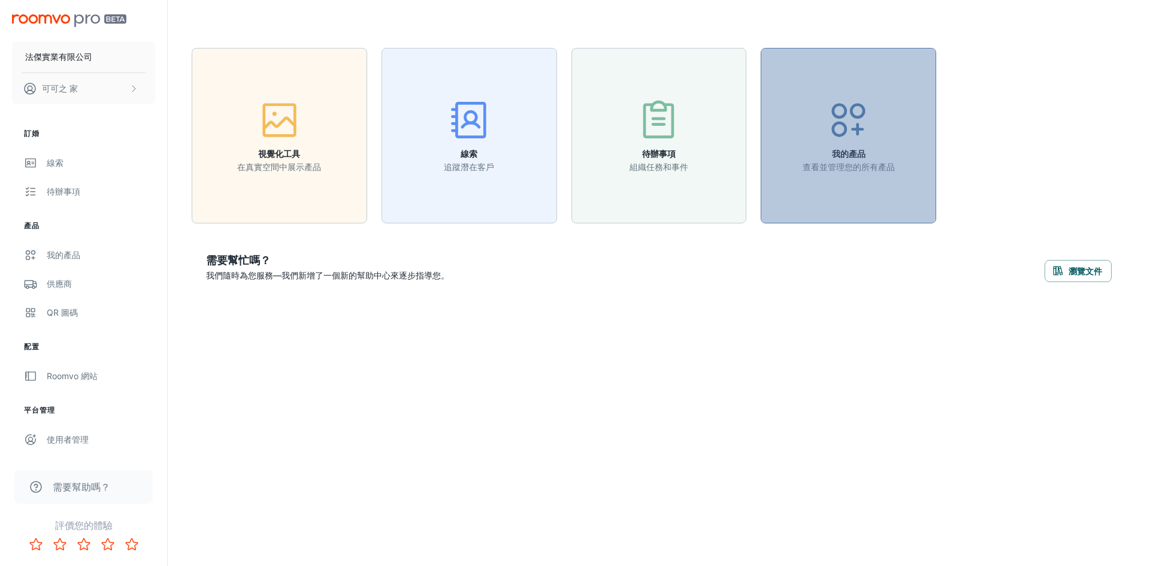
click at [847, 172] on p "查看並管理您的所有產品" at bounding box center [848, 166] width 92 height 13
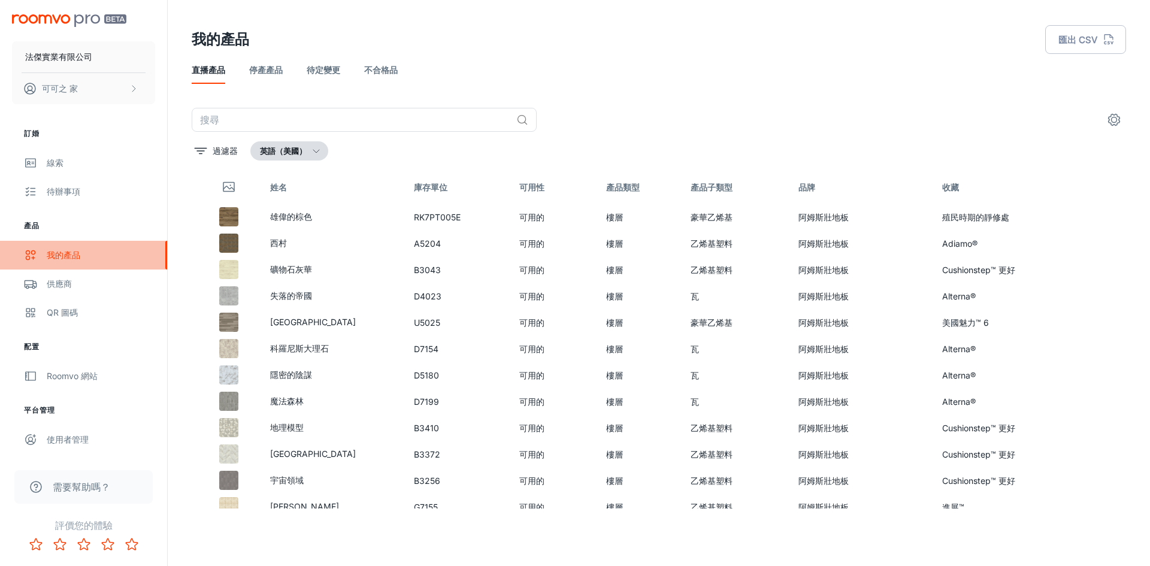
click at [94, 258] on div "我的產品" at bounding box center [101, 255] width 108 height 13
click at [96, 289] on div "供應商" at bounding box center [101, 283] width 108 height 13
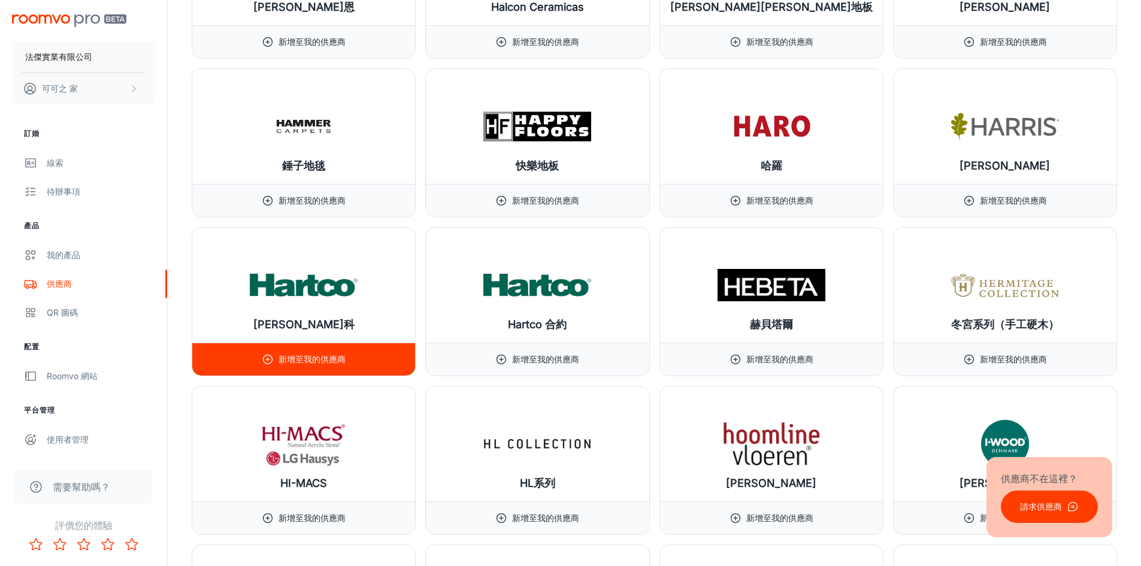
scroll to position [7006, 0]
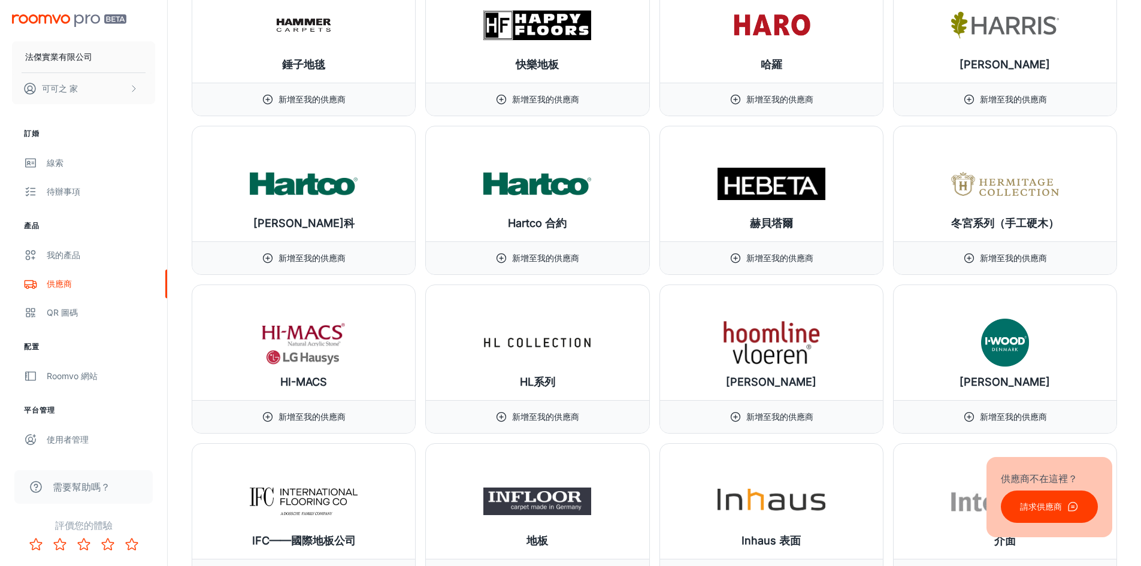
drag, startPoint x: 1137, startPoint y: 276, endPoint x: 1137, endPoint y: 283, distance: 7.2
click at [1137, 283] on div "供應商 ​ ​ 我的供應商 (6) 肖氏地板 管理產品 樓層 牆壁 微星 管理產品 樓層 檯面 牆壁 莫霍克地板 管理產品 樓層 加州 管理產品 樓層 地毯 …" at bounding box center [654, 327] width 973 height 14667
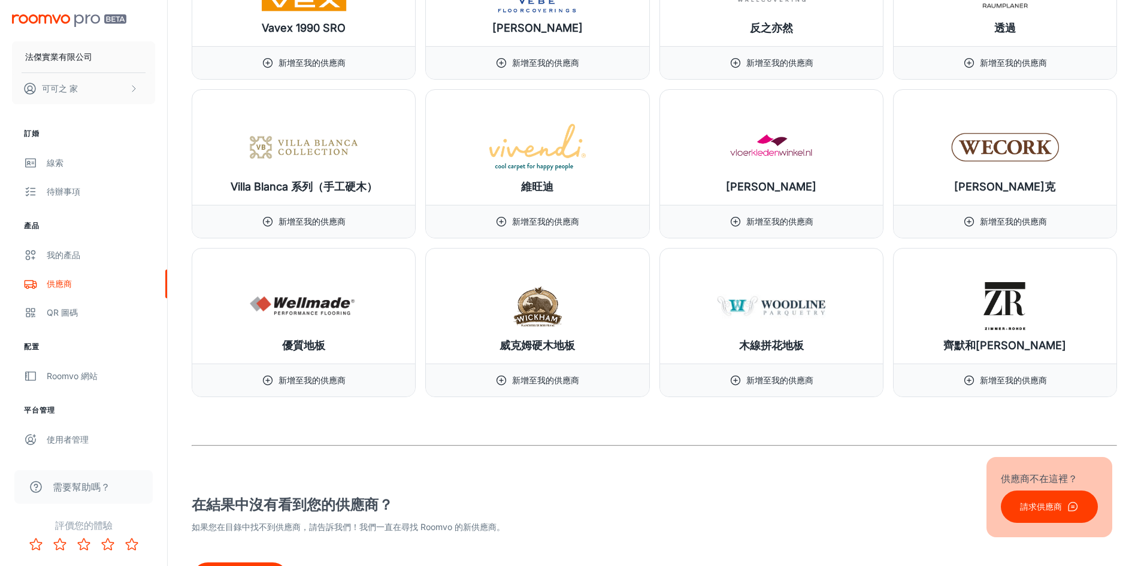
scroll to position [14101, 0]
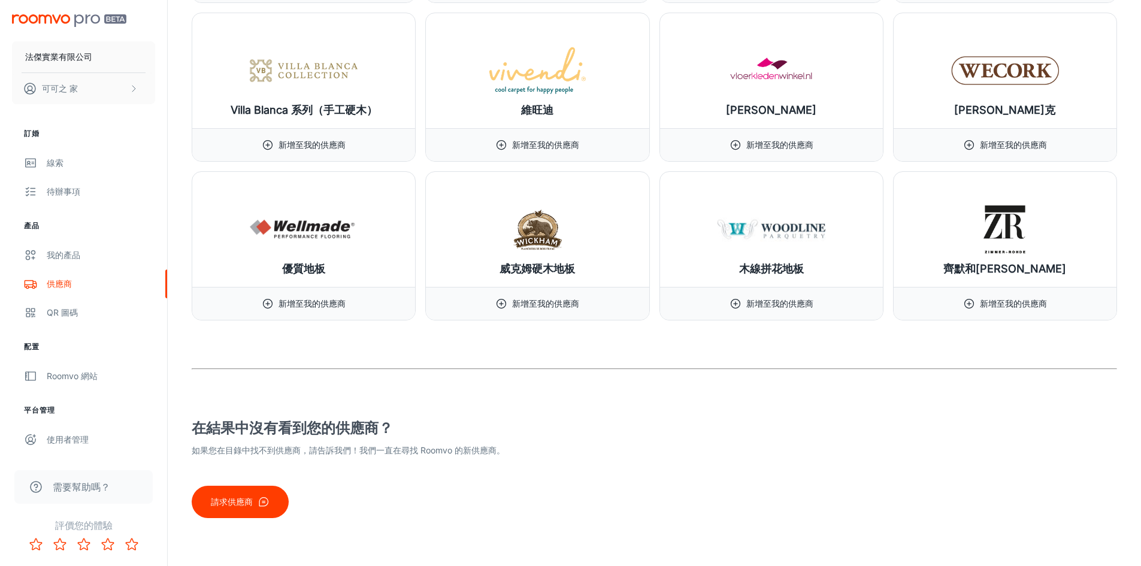
click at [273, 508] on button "請求供應商" at bounding box center [240, 502] width 97 height 32
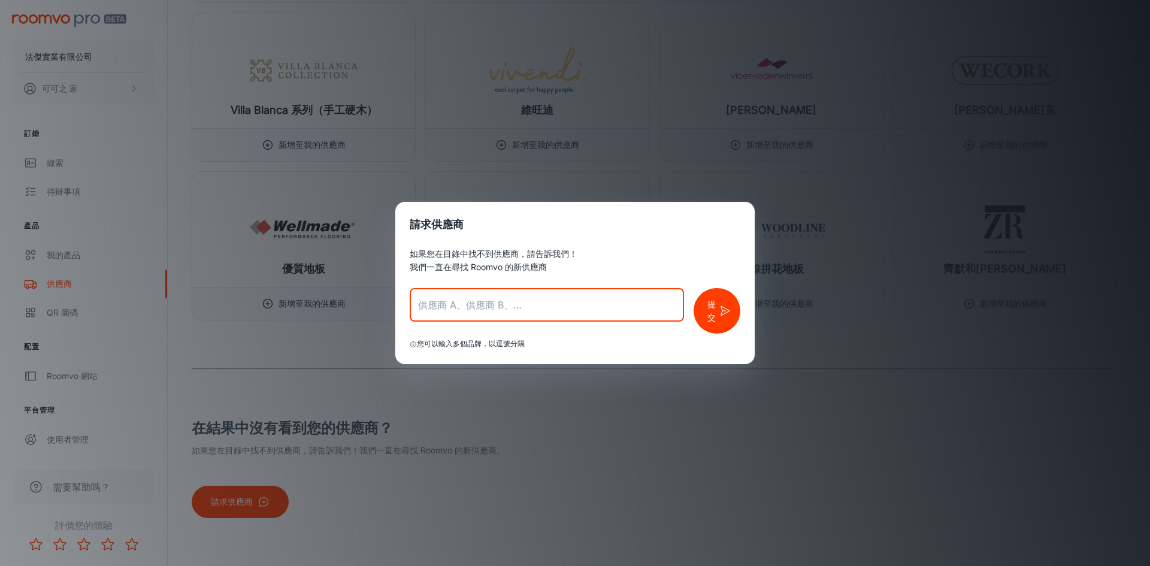
click at [523, 289] on input "text" at bounding box center [547, 305] width 274 height 34
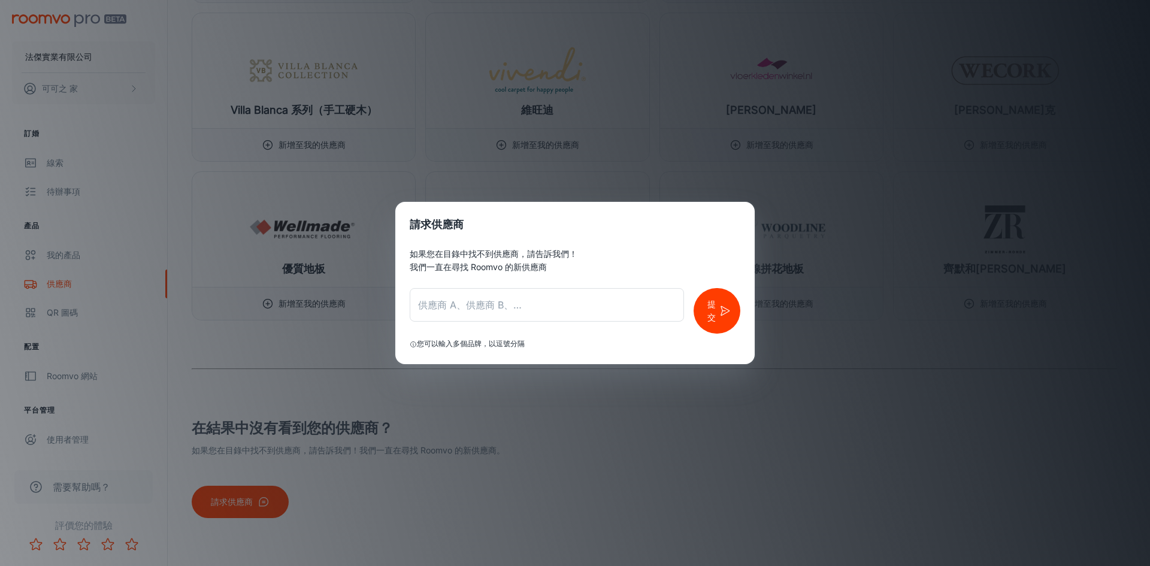
click at [342, 109] on div "請求供應商 如果您在目錄中找不到供應商，請告訴我們！ 我們一直在尋找 Roomvo 的新供應商 ​ 提交 您可以輸入多個品牌，以逗號分隔" at bounding box center [575, 283] width 1150 height 566
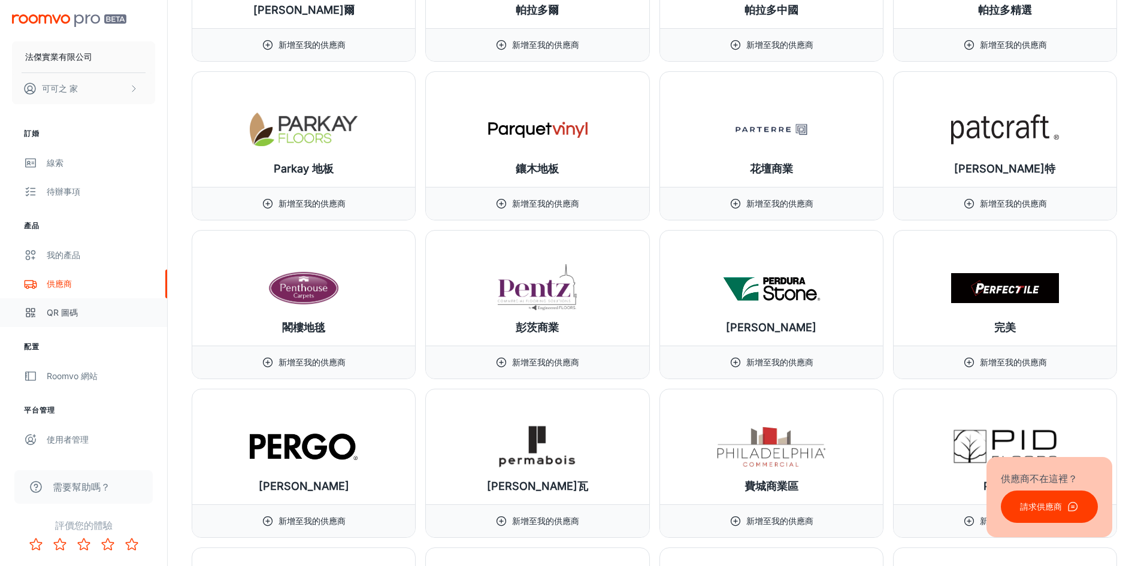
scroll to position [10868, 0]
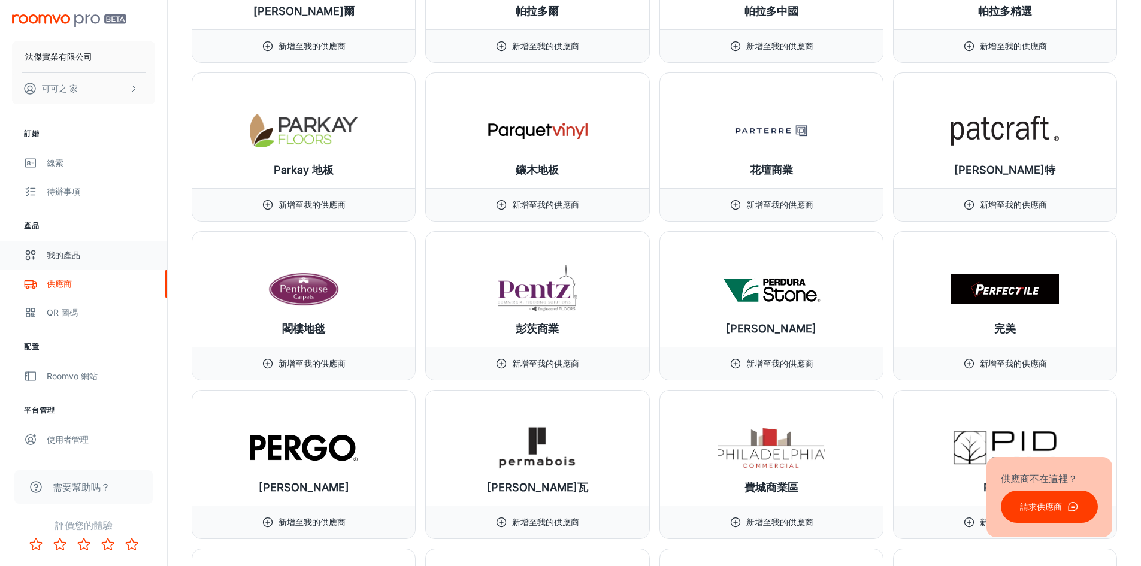
click at [95, 253] on div "我的產品" at bounding box center [101, 255] width 108 height 13
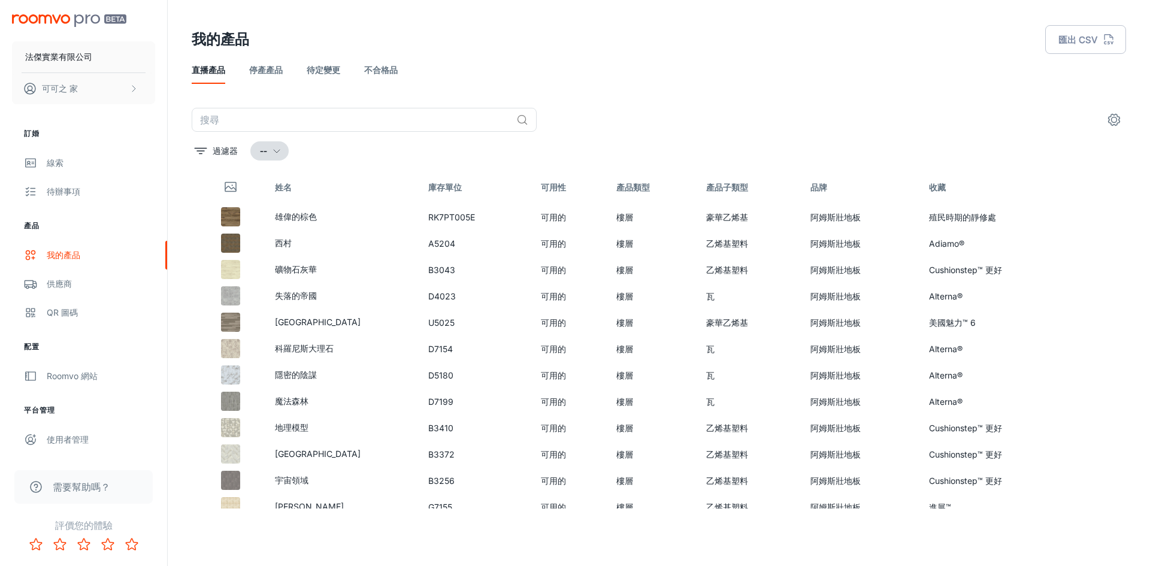
click at [265, 149] on font "--" at bounding box center [263, 151] width 7 height 10
click at [241, 238] on div at bounding box center [575, 283] width 1150 height 566
click at [240, 294] on img at bounding box center [230, 295] width 19 height 19
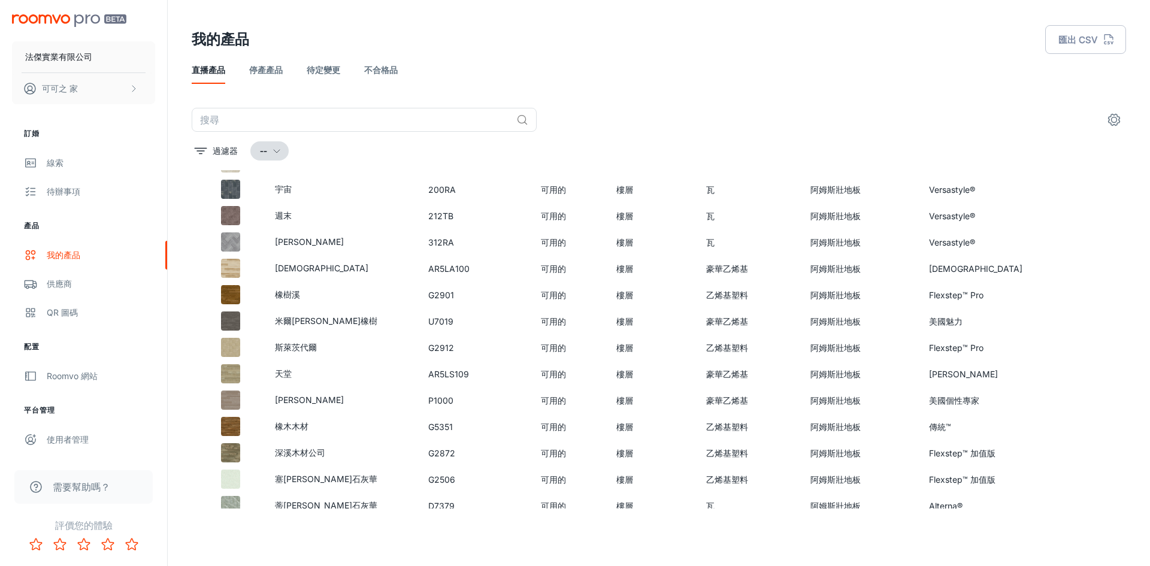
scroll to position [2723, 0]
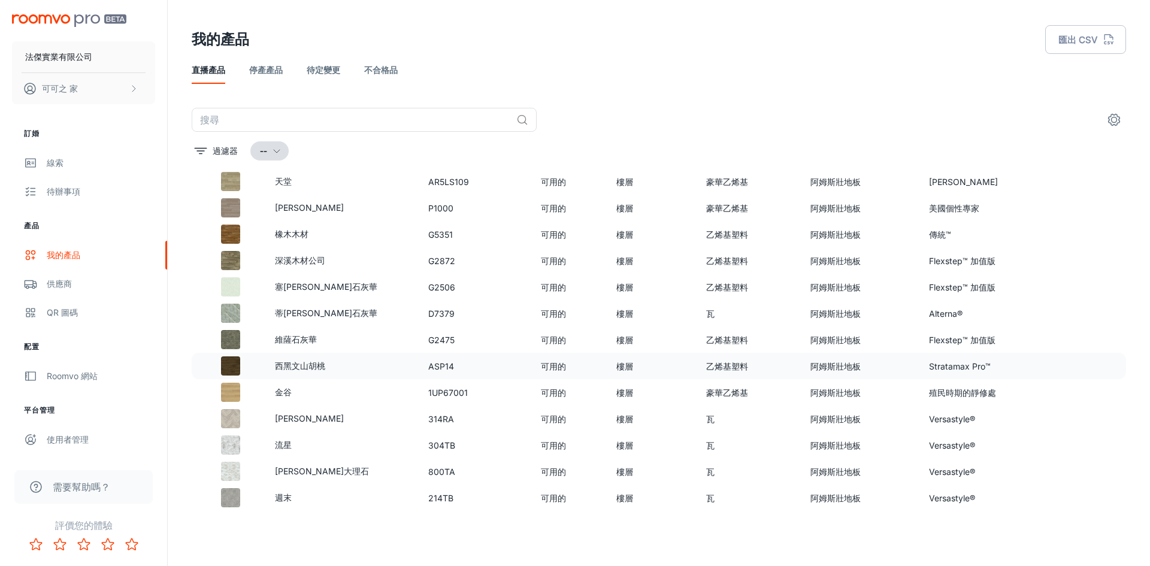
click at [684, 378] on td "樓層" at bounding box center [652, 366] width 90 height 26
click at [1113, 129] on button "設定" at bounding box center [1114, 120] width 24 height 24
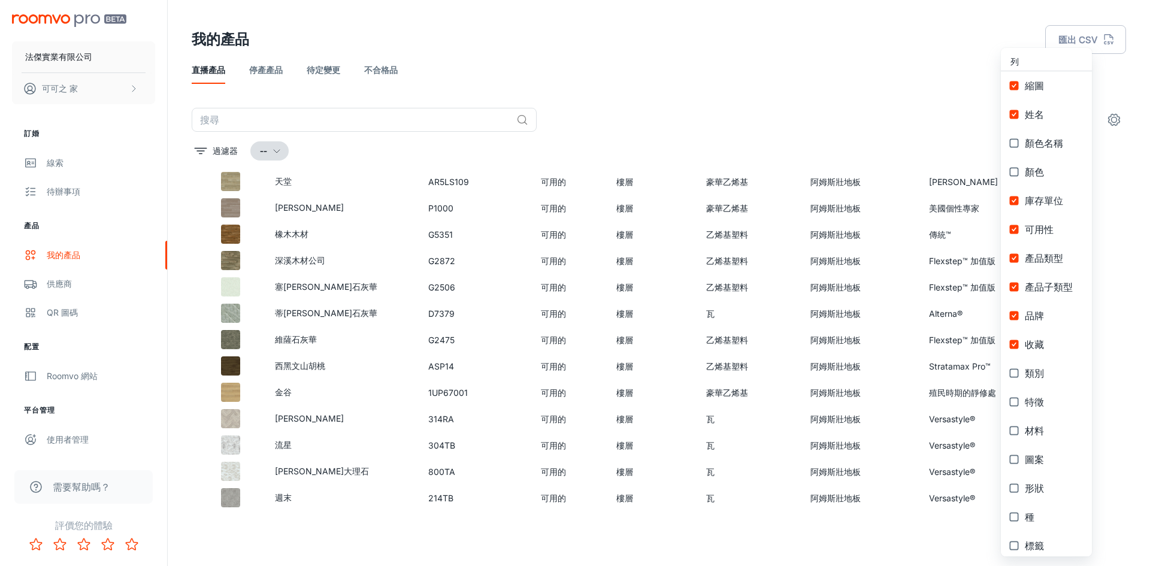
click at [1113, 129] on div at bounding box center [575, 283] width 1150 height 566
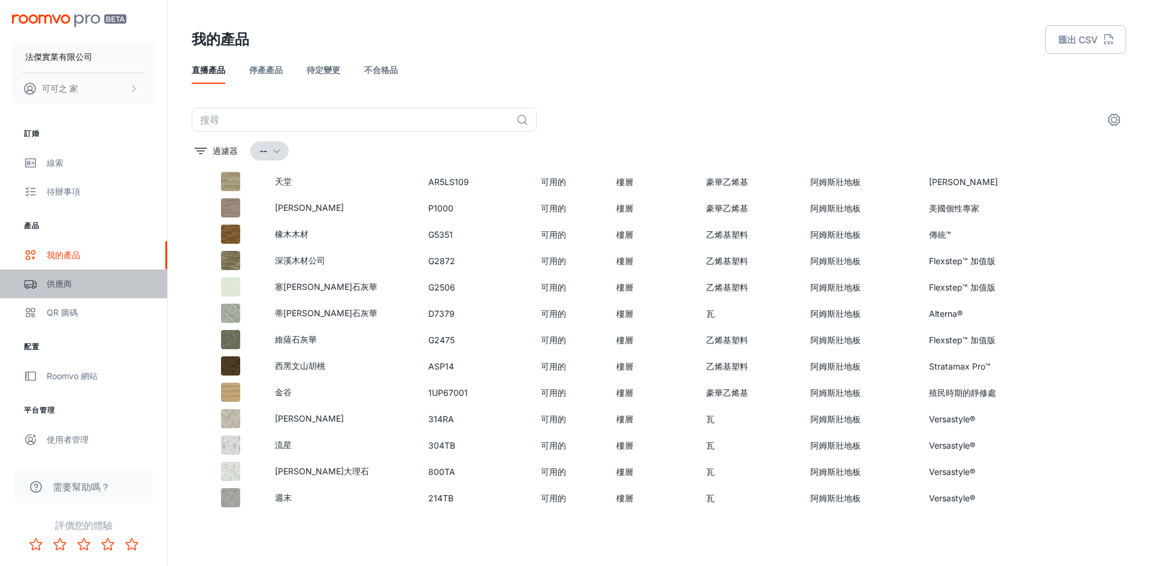
click at [92, 278] on div "供應商" at bounding box center [101, 283] width 108 height 13
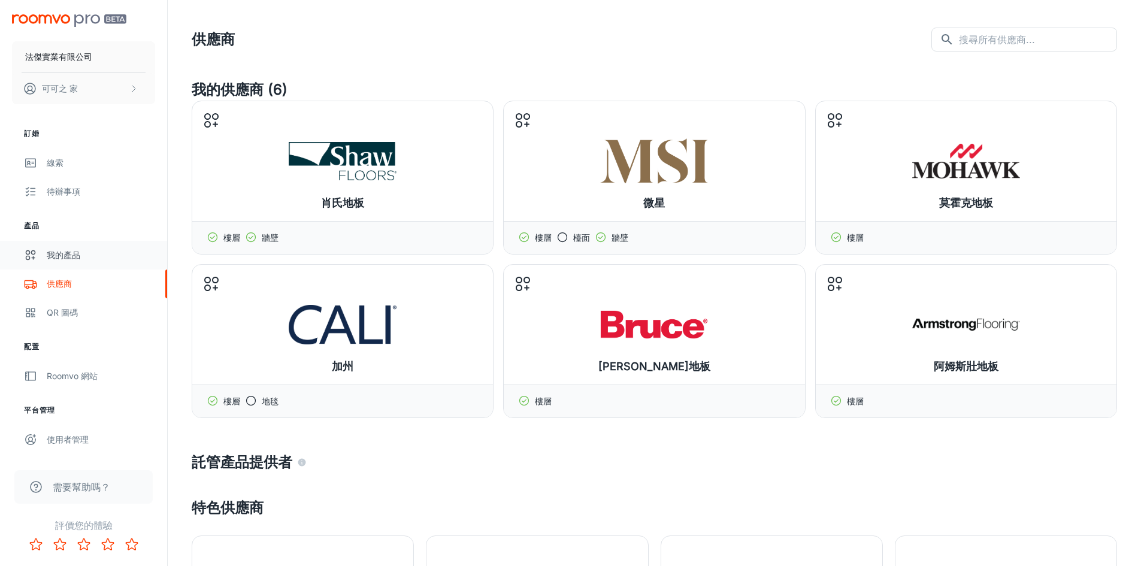
click at [70, 258] on font "我的產品" at bounding box center [64, 255] width 34 height 10
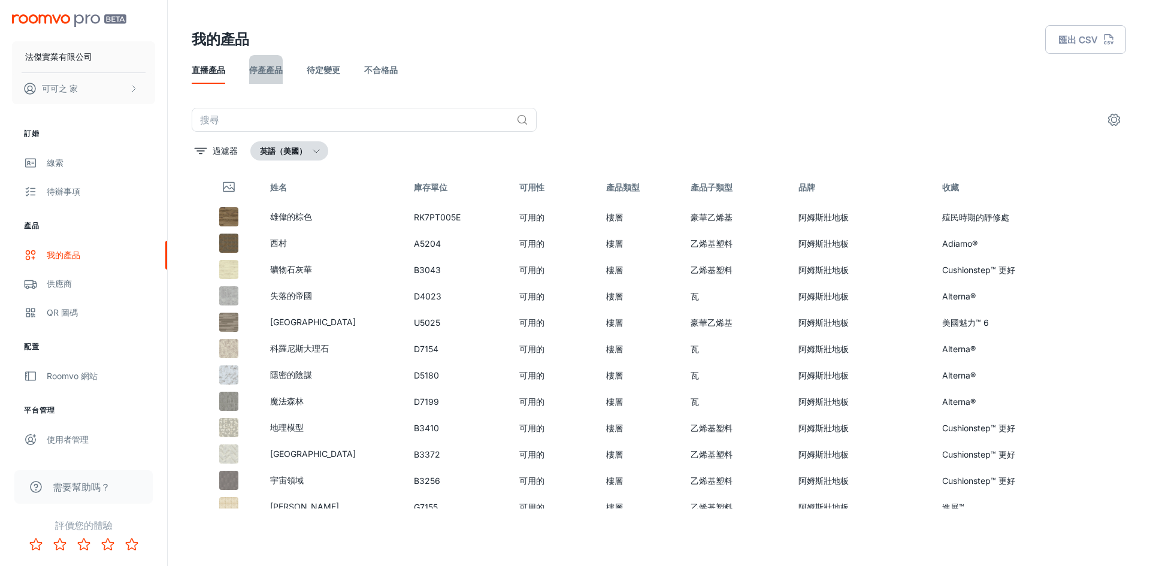
click at [268, 77] on link "停產產品" at bounding box center [266, 69] width 34 height 29
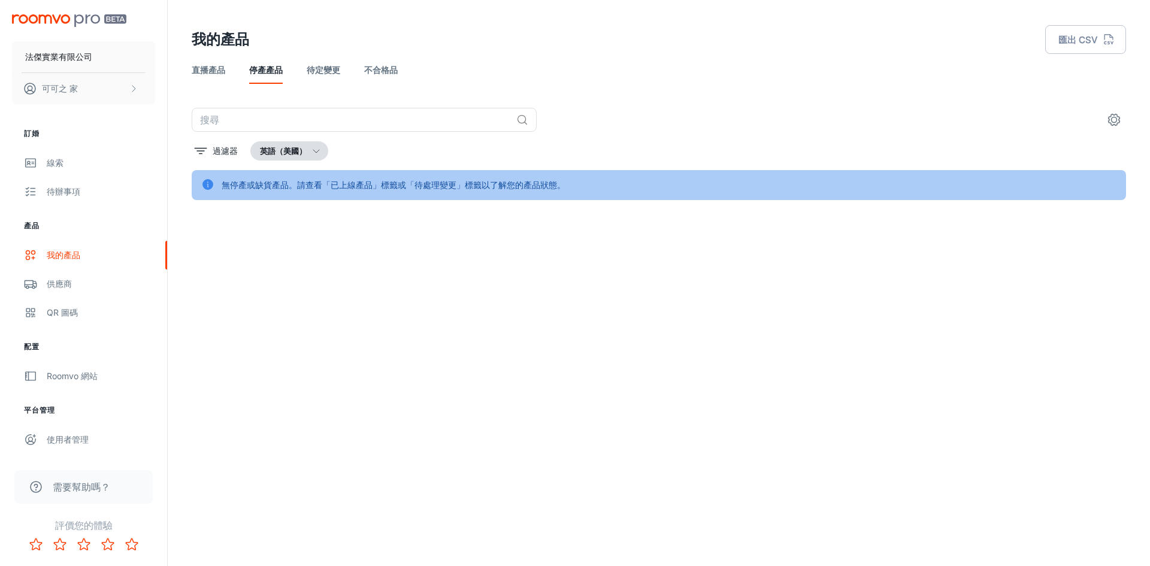
click at [332, 73] on font "待定變更" at bounding box center [324, 70] width 34 height 10
click at [366, 72] on font "不合格品" at bounding box center [381, 70] width 34 height 10
click at [217, 72] on font "直播產品" at bounding box center [209, 70] width 34 height 10
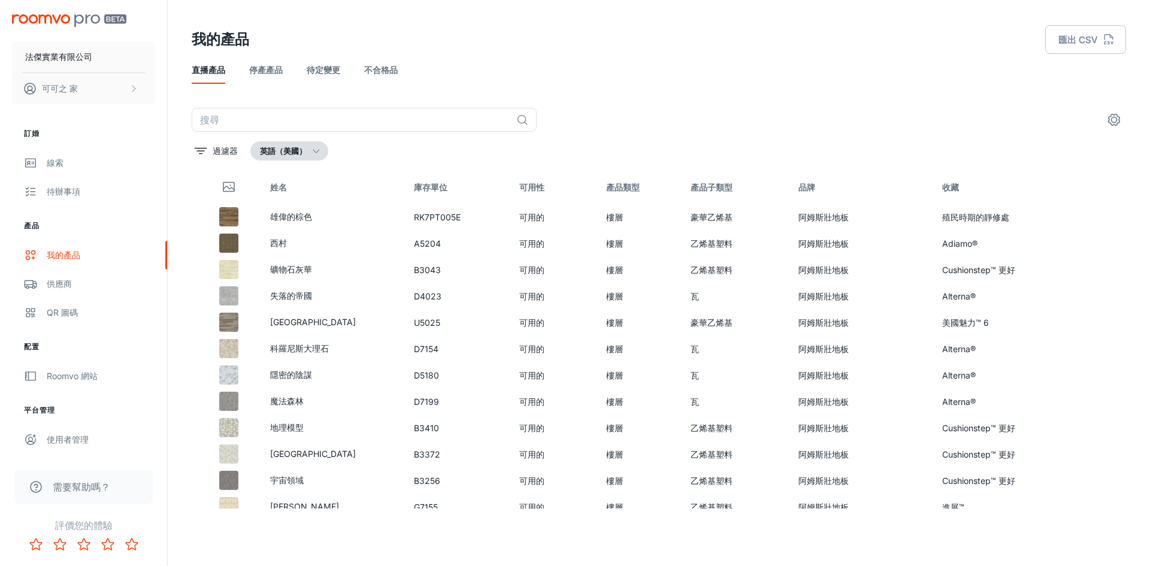
click at [303, 144] on button "英語（美國）" at bounding box center [289, 150] width 78 height 19
click at [303, 146] on div at bounding box center [575, 283] width 1150 height 566
click at [303, 148] on font "英語（美國）" at bounding box center [283, 151] width 47 height 10
click at [303, 148] on div at bounding box center [575, 283] width 1150 height 566
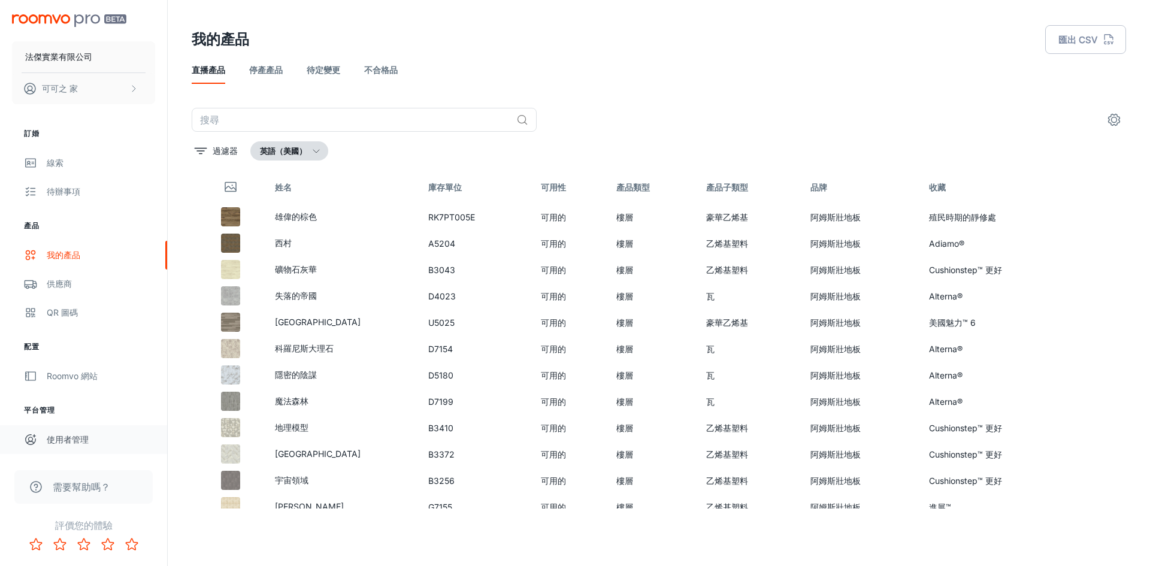
click at [74, 439] on font "使用者管理" at bounding box center [68, 439] width 42 height 10
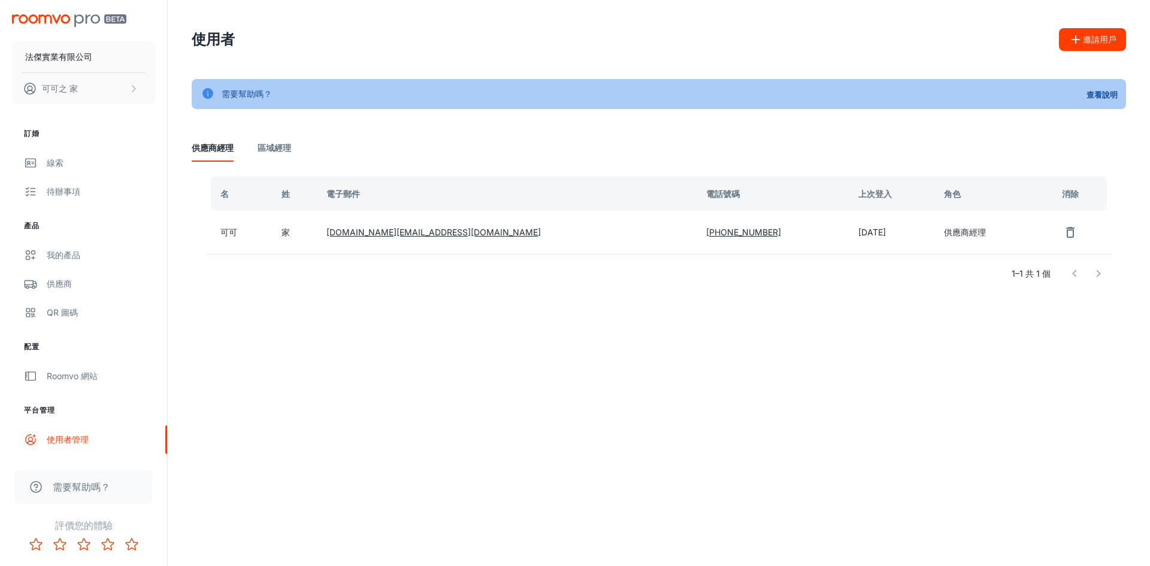
click at [743, 59] on header "使用者 邀請用戶" at bounding box center [658, 39] width 963 height 79
drag, startPoint x: 1071, startPoint y: 42, endPoint x: 1072, endPoint y: 34, distance: 8.5
click at [1072, 34] on icon "button" at bounding box center [1075, 39] width 14 height 14
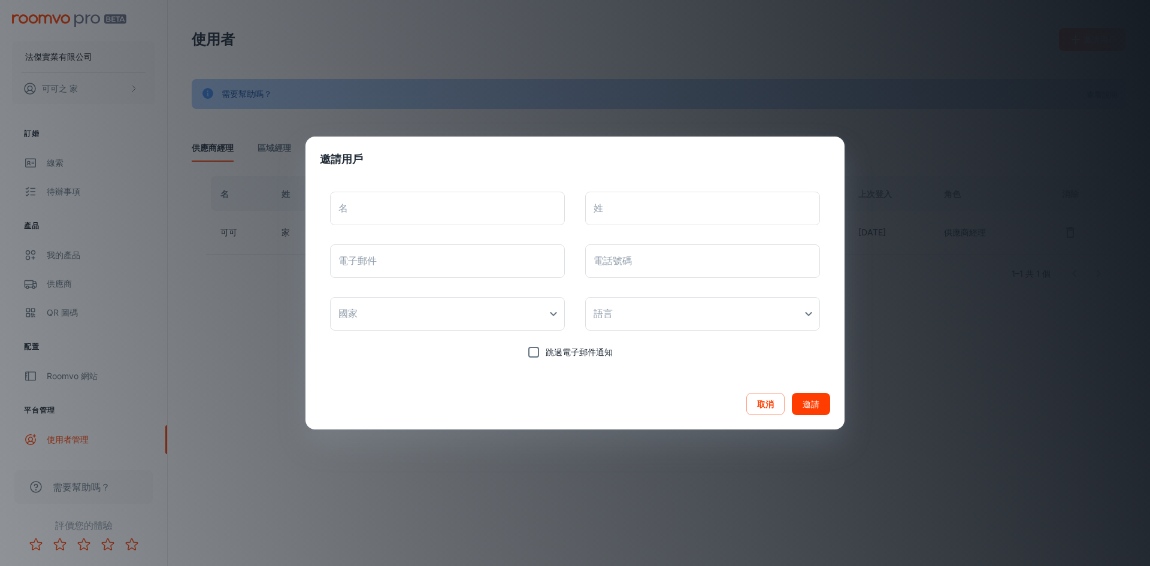
click at [944, 50] on div "邀請用戶 名 名 姓 姓 電子郵件 電子郵件 電話號碼 電話號碼 國家 ​ 國家 語言 ​ 語言 跳過電子郵件通知 取消 邀請" at bounding box center [575, 283] width 1150 height 566
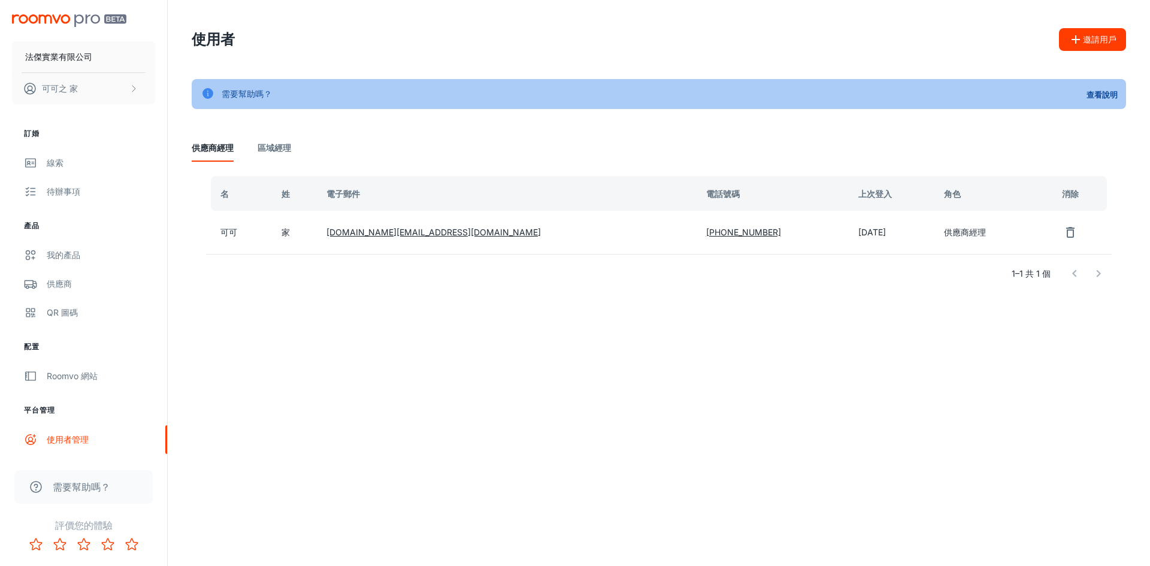
click at [272, 154] on Manager "區域經理" at bounding box center [274, 147] width 34 height 29
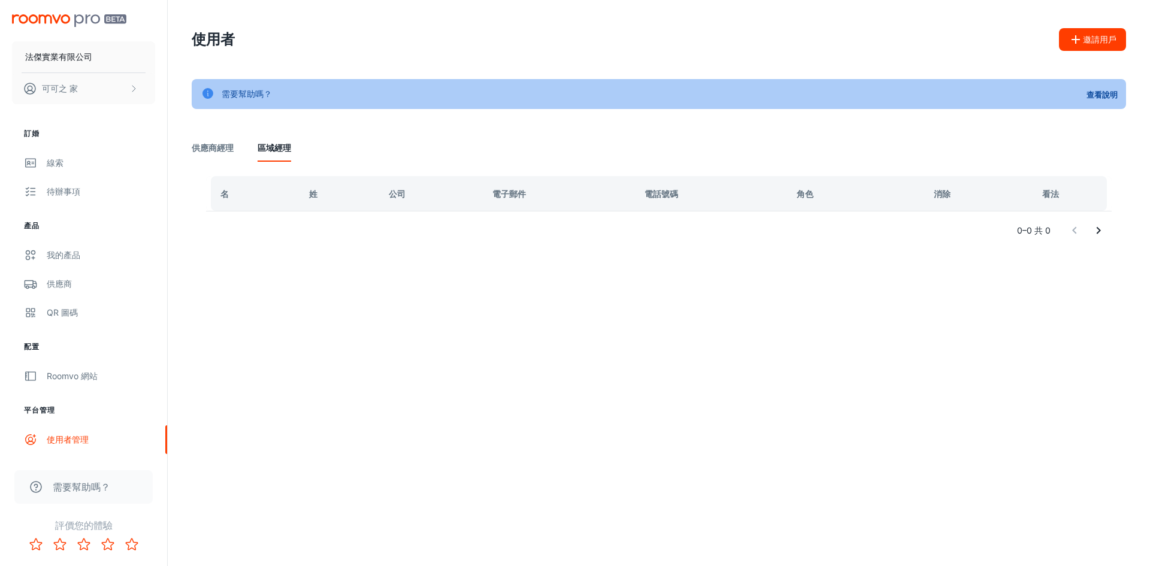
click at [225, 146] on font "供應商經理" at bounding box center [213, 148] width 42 height 10
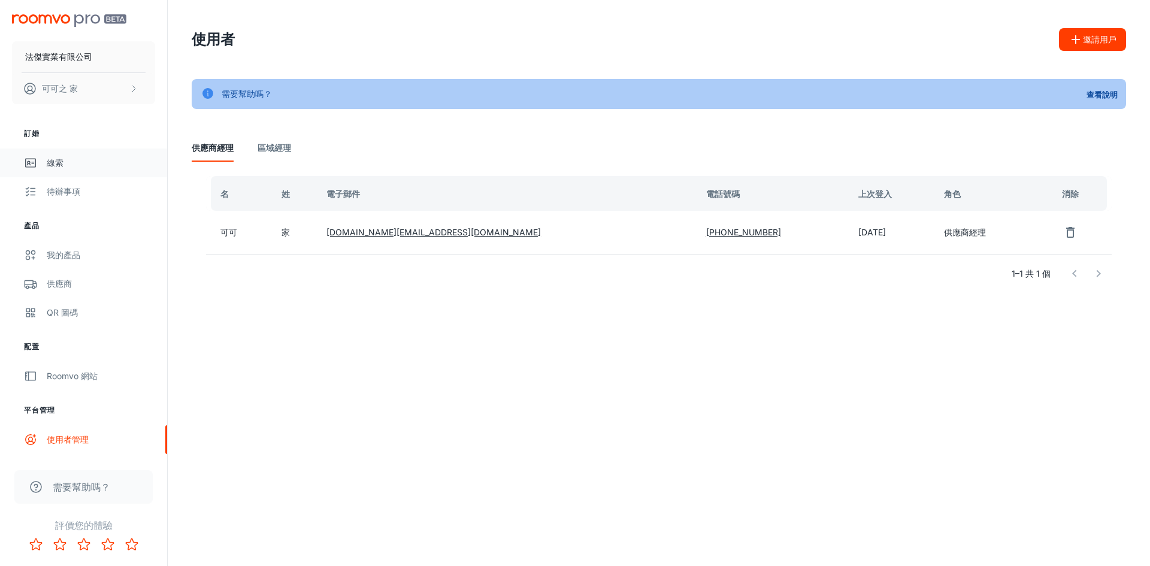
click at [57, 175] on link "線索" at bounding box center [83, 163] width 167 height 29
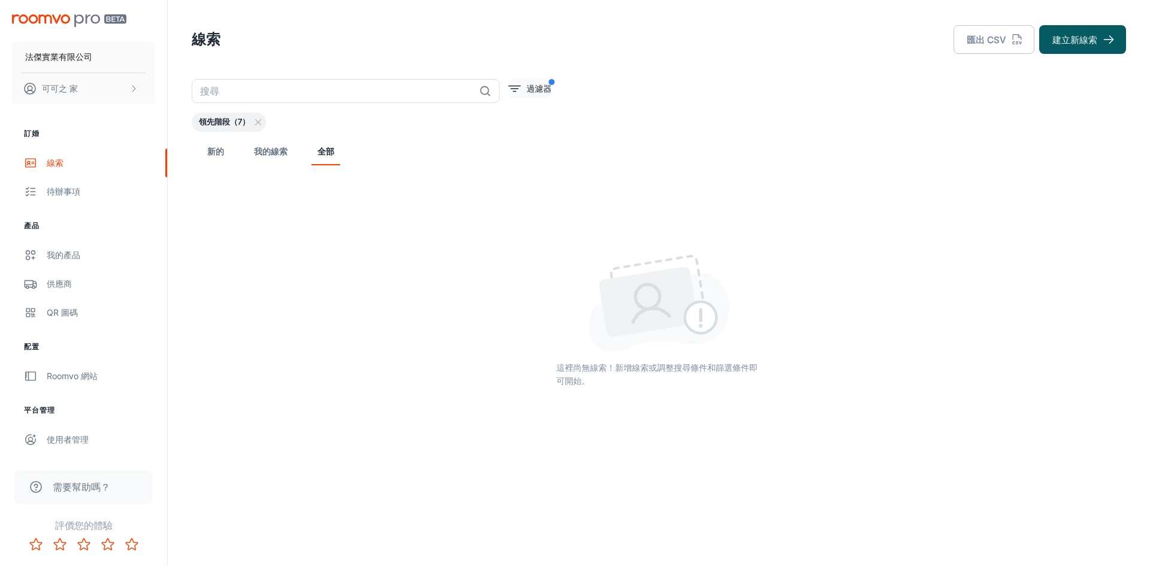
click at [543, 87] on font "過濾器" at bounding box center [538, 88] width 25 height 10
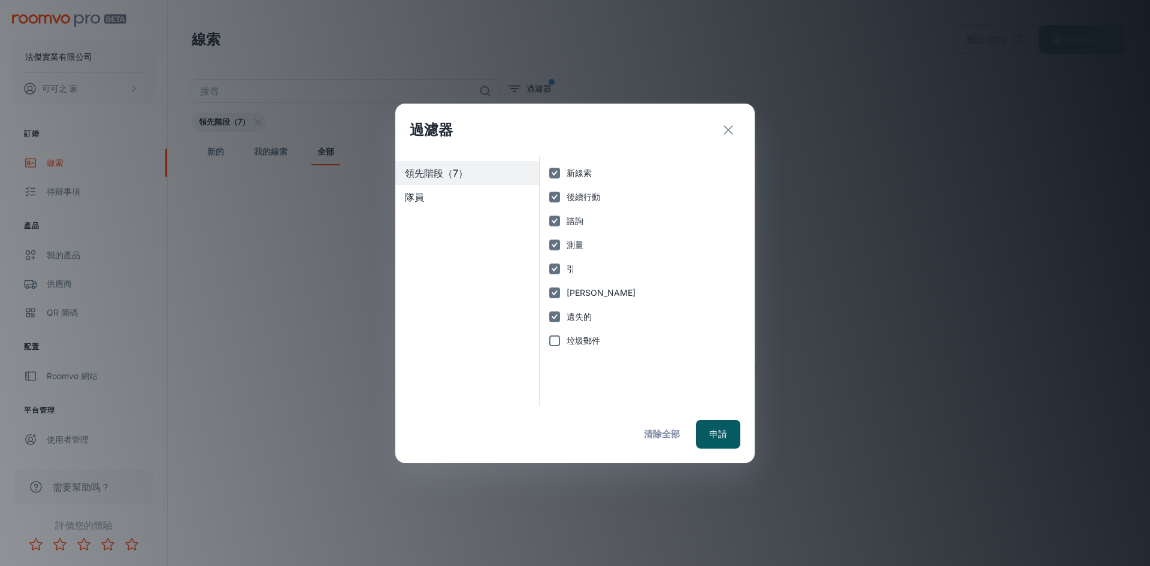
click at [441, 205] on div "隊員" at bounding box center [467, 197] width 144 height 24
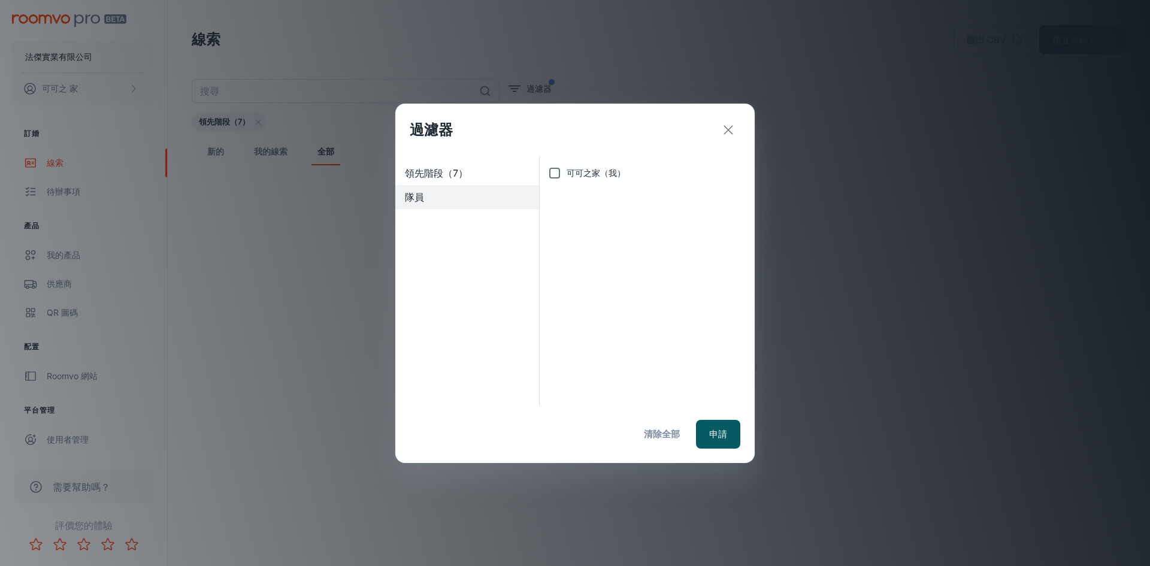
click at [452, 173] on font "領先階段（7）" at bounding box center [436, 173] width 63 height 12
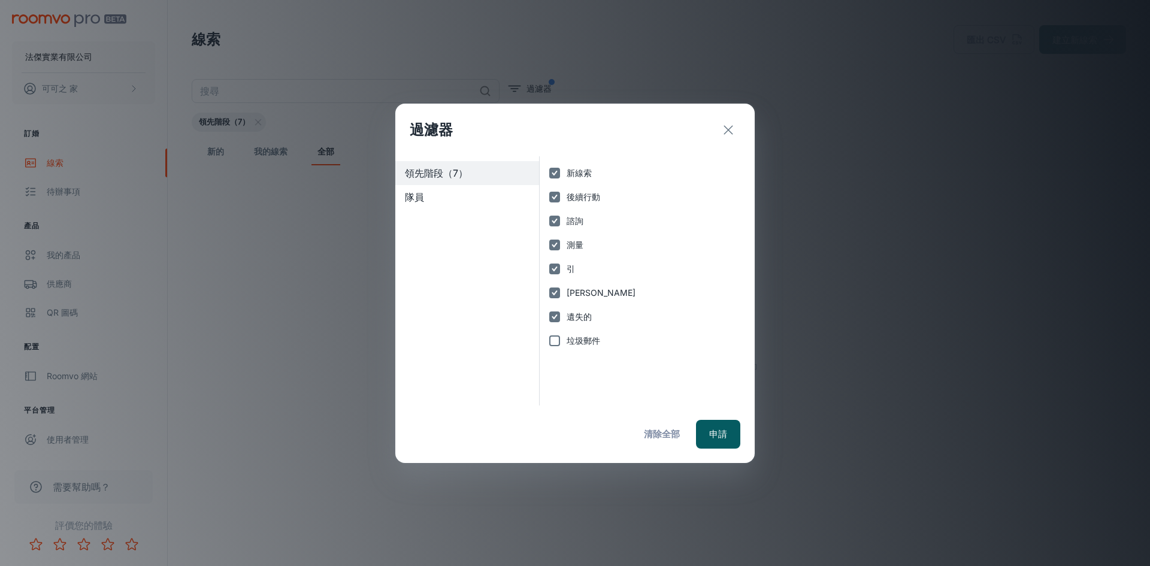
click at [447, 190] on span "隊員" at bounding box center [467, 197] width 125 height 14
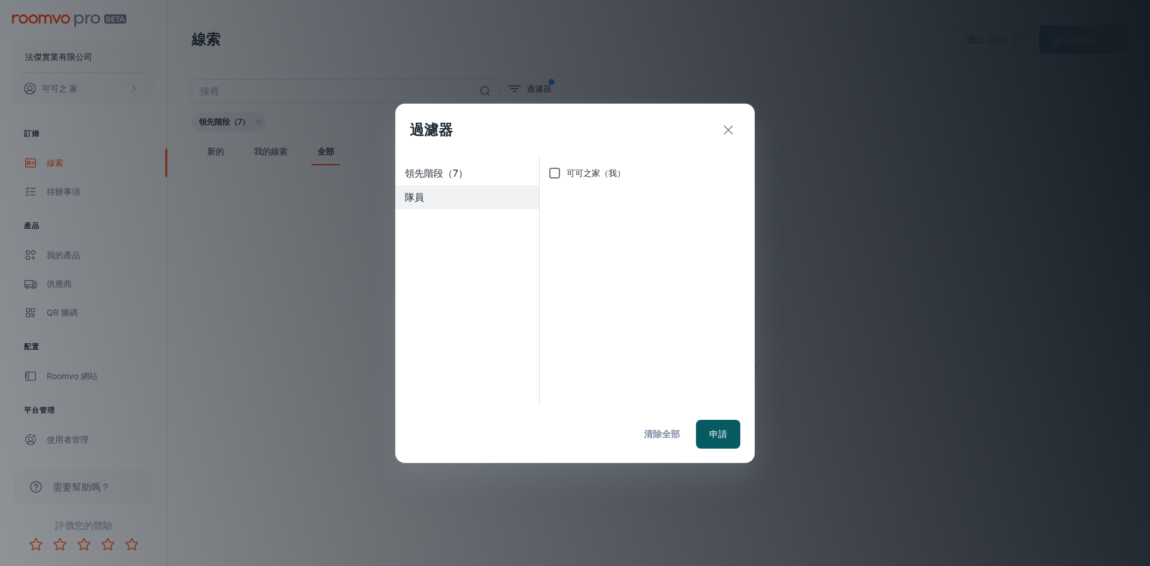
click at [743, 130] on div "過濾器" at bounding box center [574, 130] width 359 height 53
click at [735, 130] on button "出口" at bounding box center [728, 130] width 24 height 24
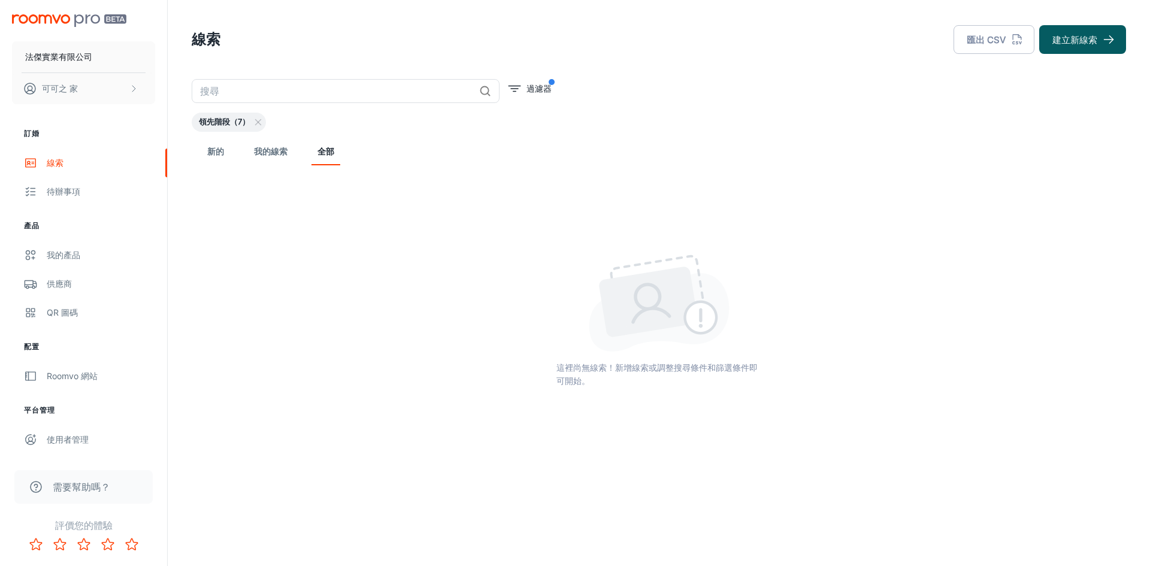
click at [272, 150] on font "我的線索" at bounding box center [271, 151] width 34 height 10
click at [208, 157] on link "新的" at bounding box center [215, 151] width 29 height 29
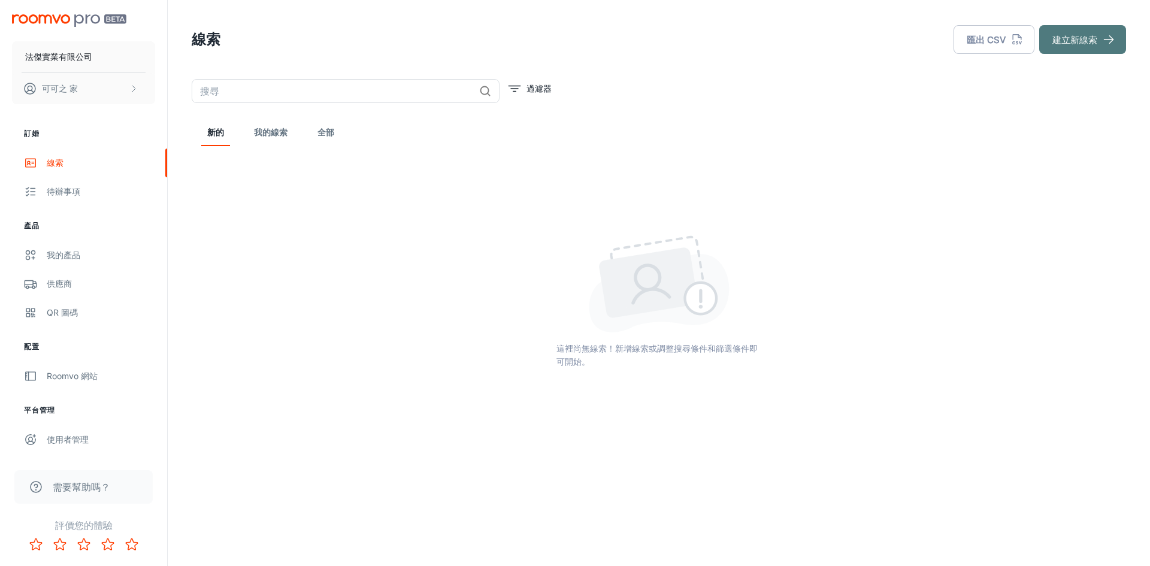
click at [1101, 52] on button "建立新線索" at bounding box center [1082, 39] width 87 height 29
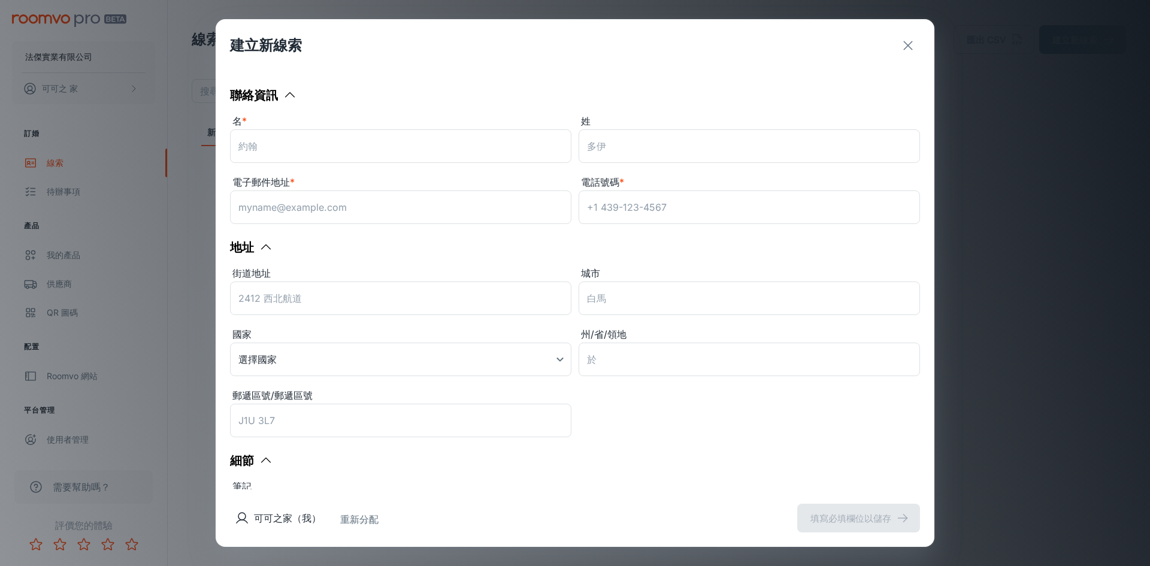
click at [917, 213] on div "聯絡資訊 名 * ​ 姓 ​ 電子郵件地址 * ​ 電話號碼 * ​ 地址 街道地址 ​ 城市 ​ 國家 選擇國家 ​ 州/省/領地 ​ 郵遞區號/郵遞區號 …" at bounding box center [575, 280] width 719 height 417
click at [901, 40] on icon "出口" at bounding box center [908, 45] width 14 height 14
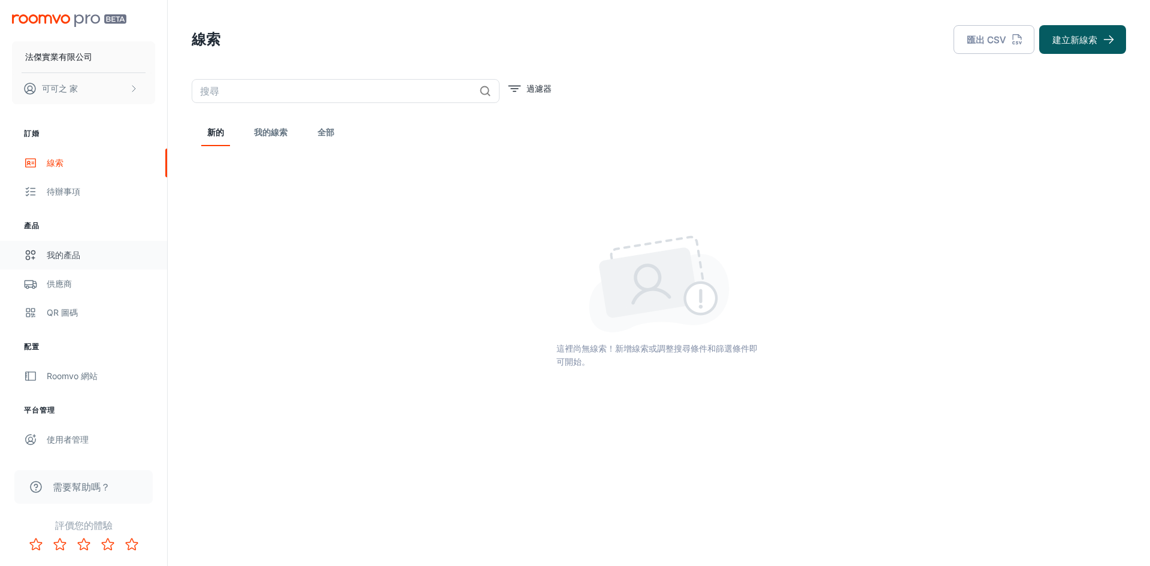
click at [77, 254] on font "我的產品" at bounding box center [64, 255] width 34 height 10
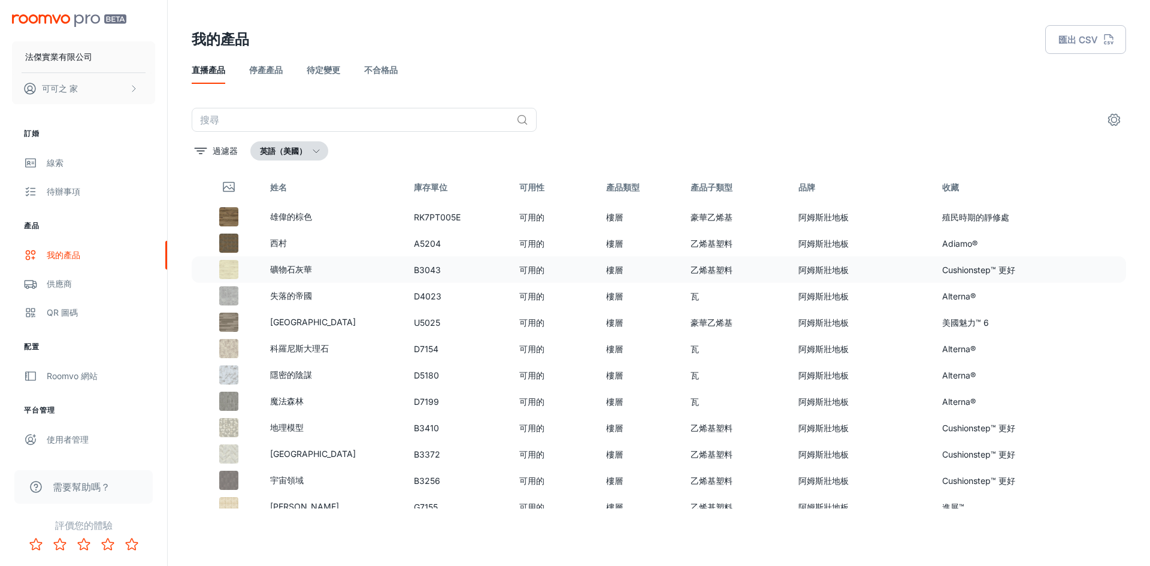
click at [302, 274] on font "礦物石灰華" at bounding box center [291, 269] width 42 height 10
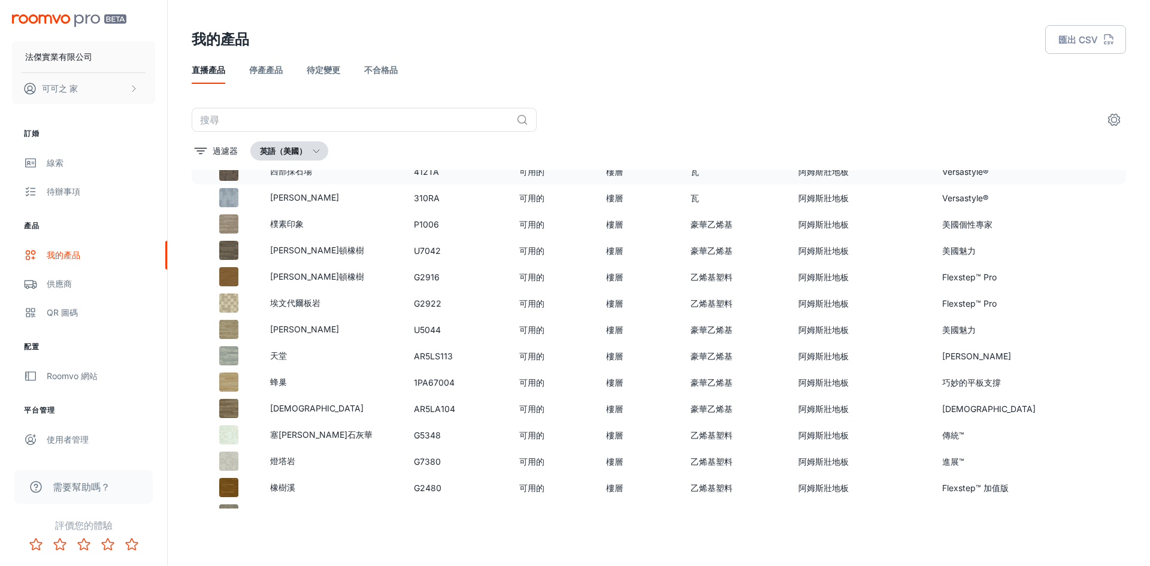
scroll to position [359, 0]
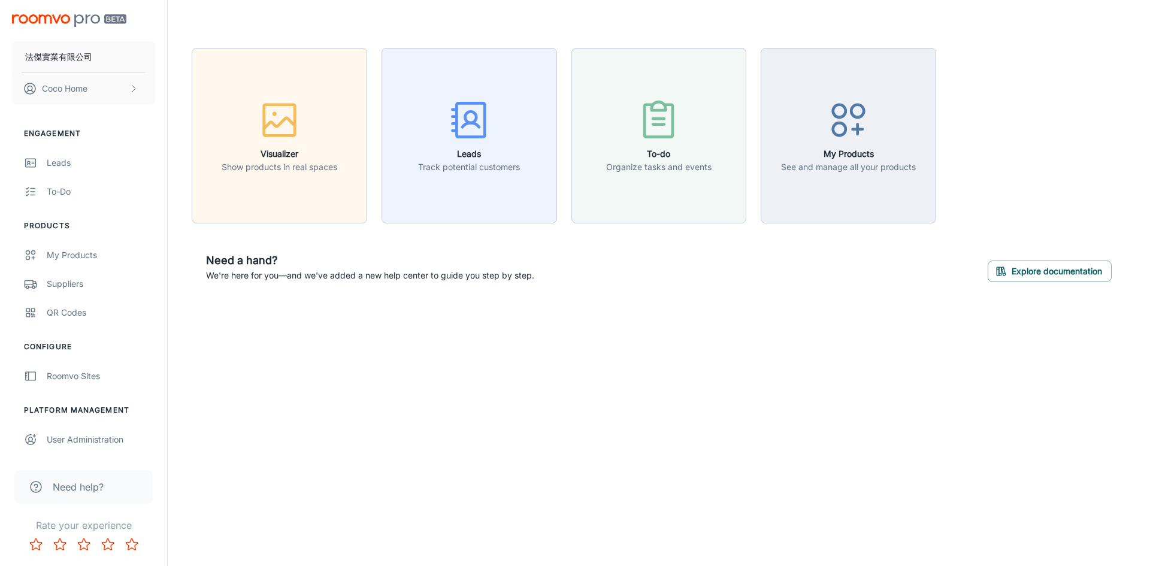
click at [67, 17] on img "scrollable content" at bounding box center [69, 20] width 114 height 13
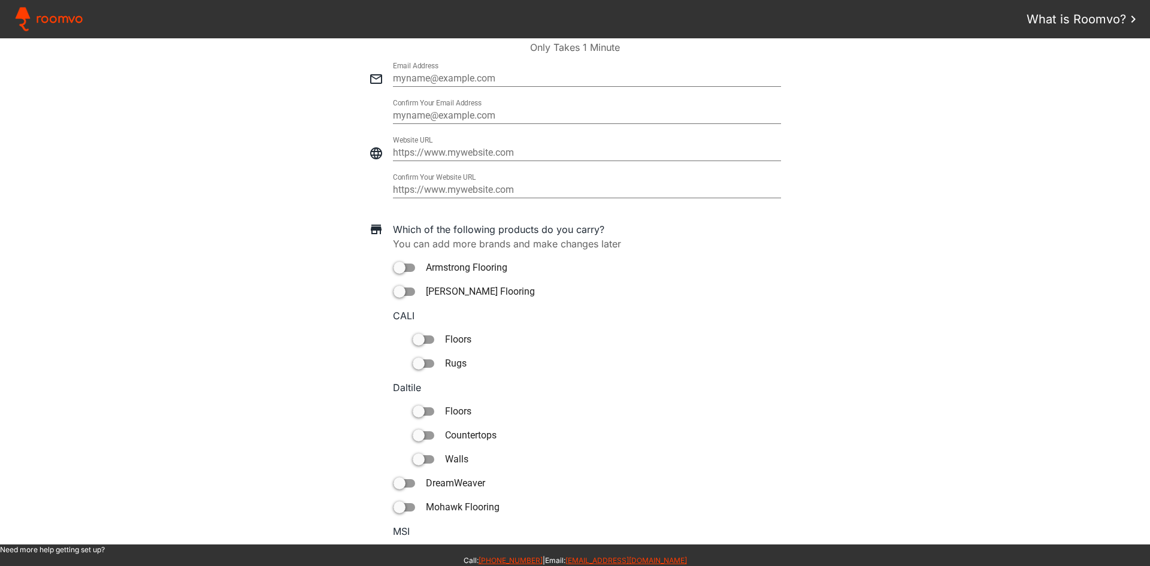
scroll to position [210, 0]
